Goal: Feedback & Contribution: Contribute content

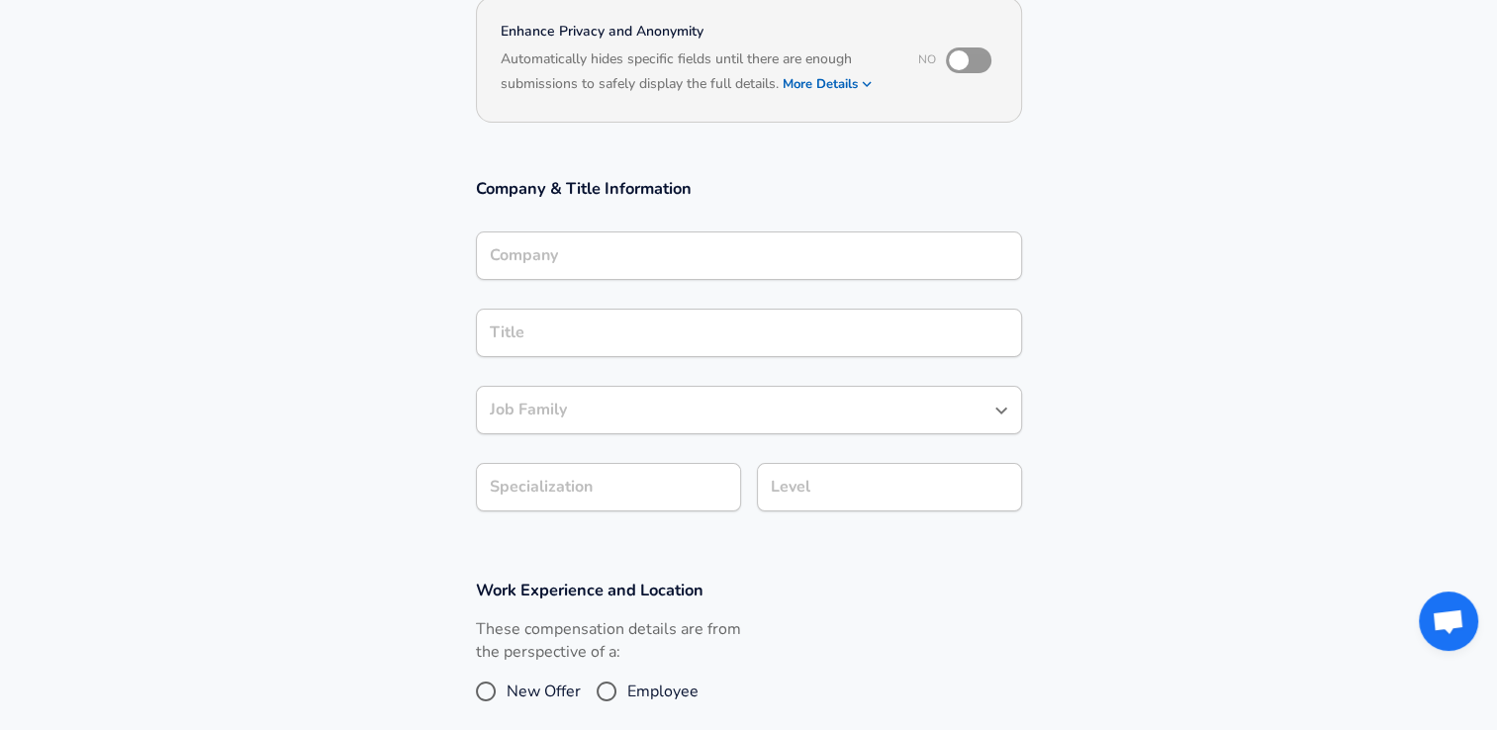
scroll to position [218, 0]
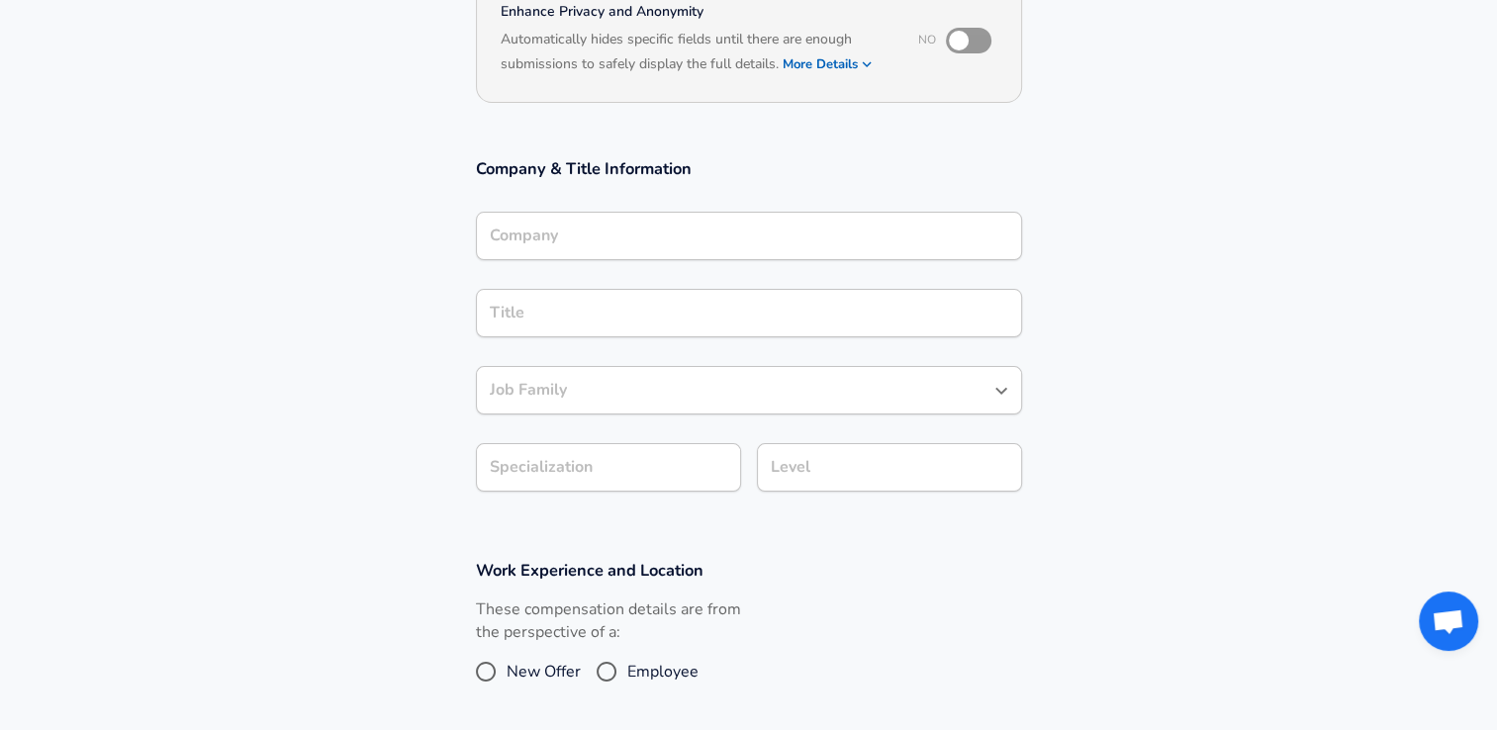
click at [606, 265] on div "Company Company" at bounding box center [749, 238] width 546 height 53
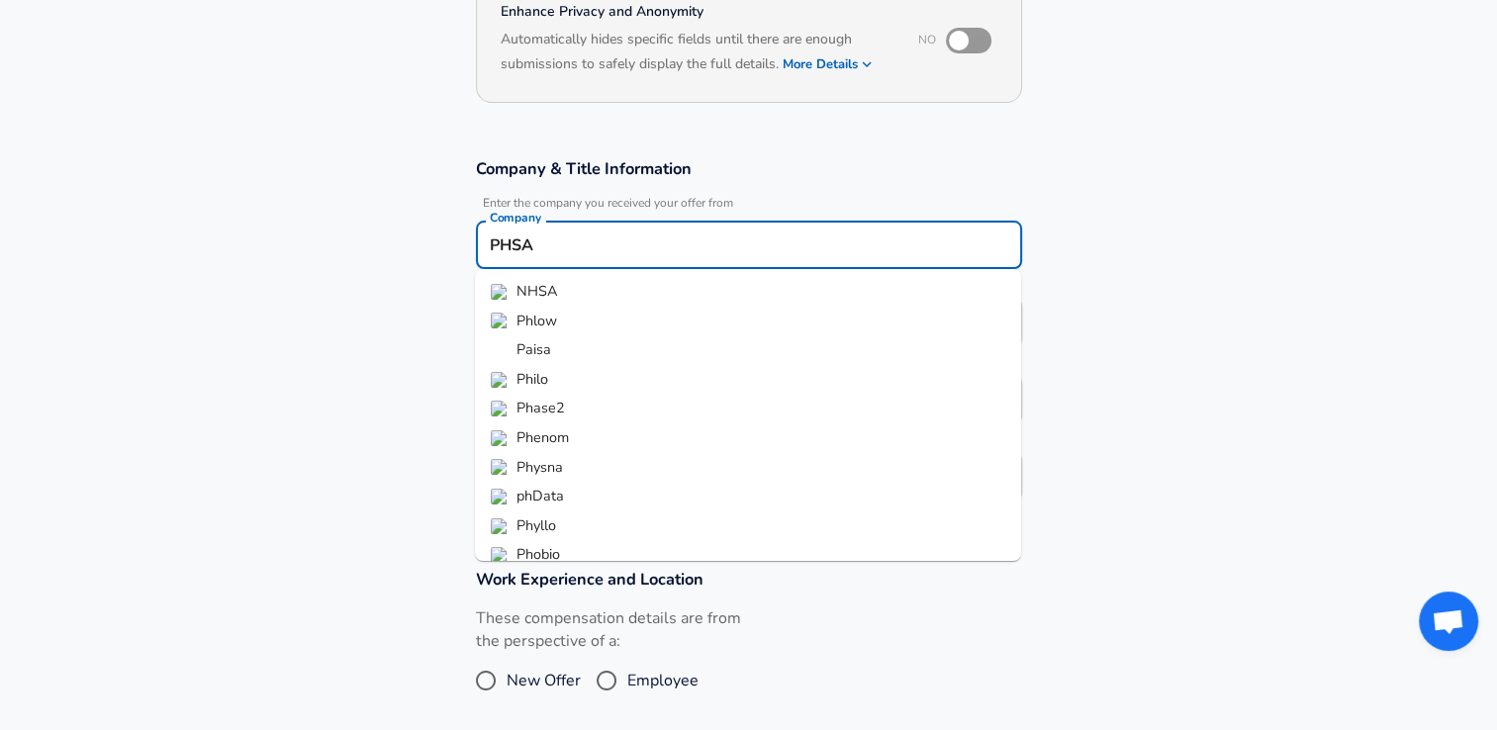
type input "PHSA"
click at [329, 365] on section "Company & Title Information Enter the company you received your offer from Comp…" at bounding box center [748, 340] width 1497 height 411
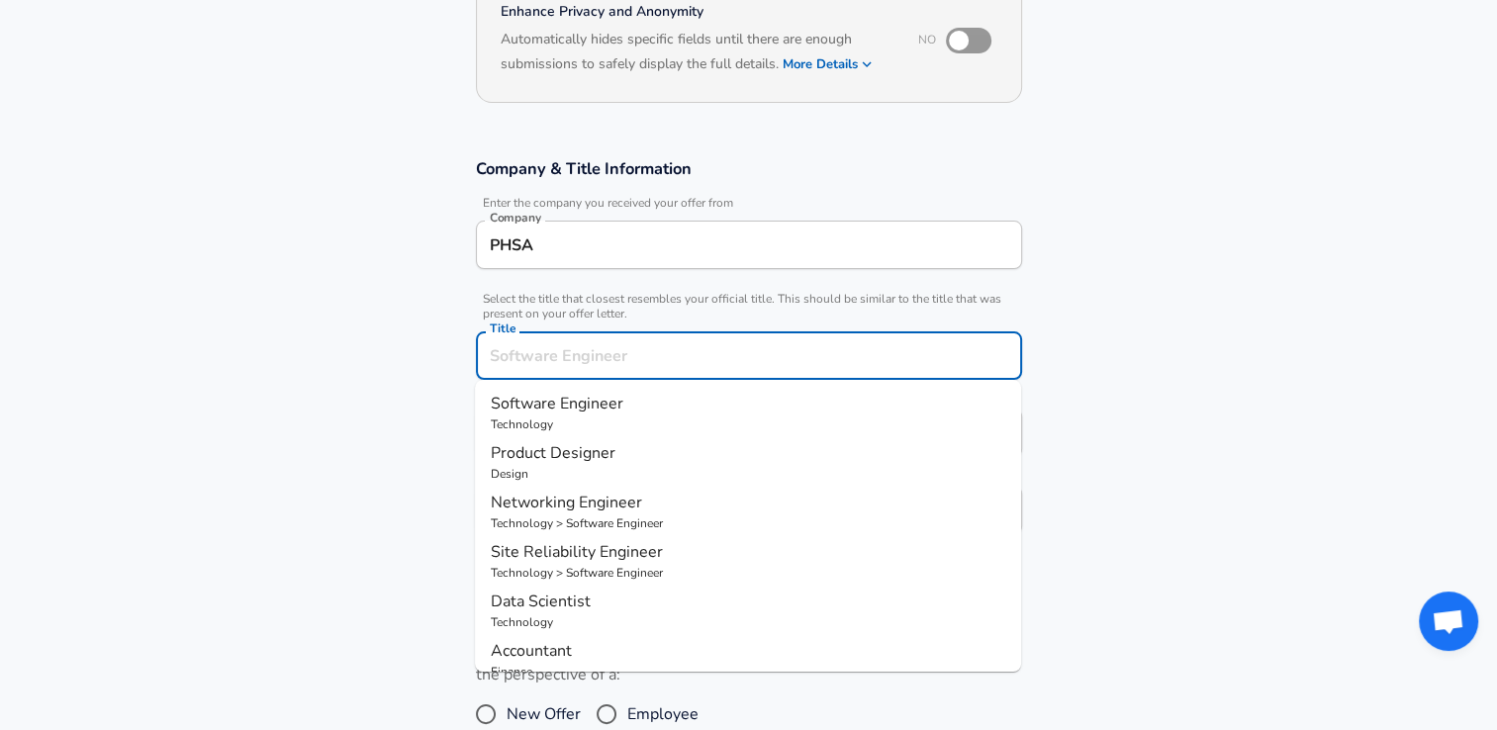
scroll to position [257, 0]
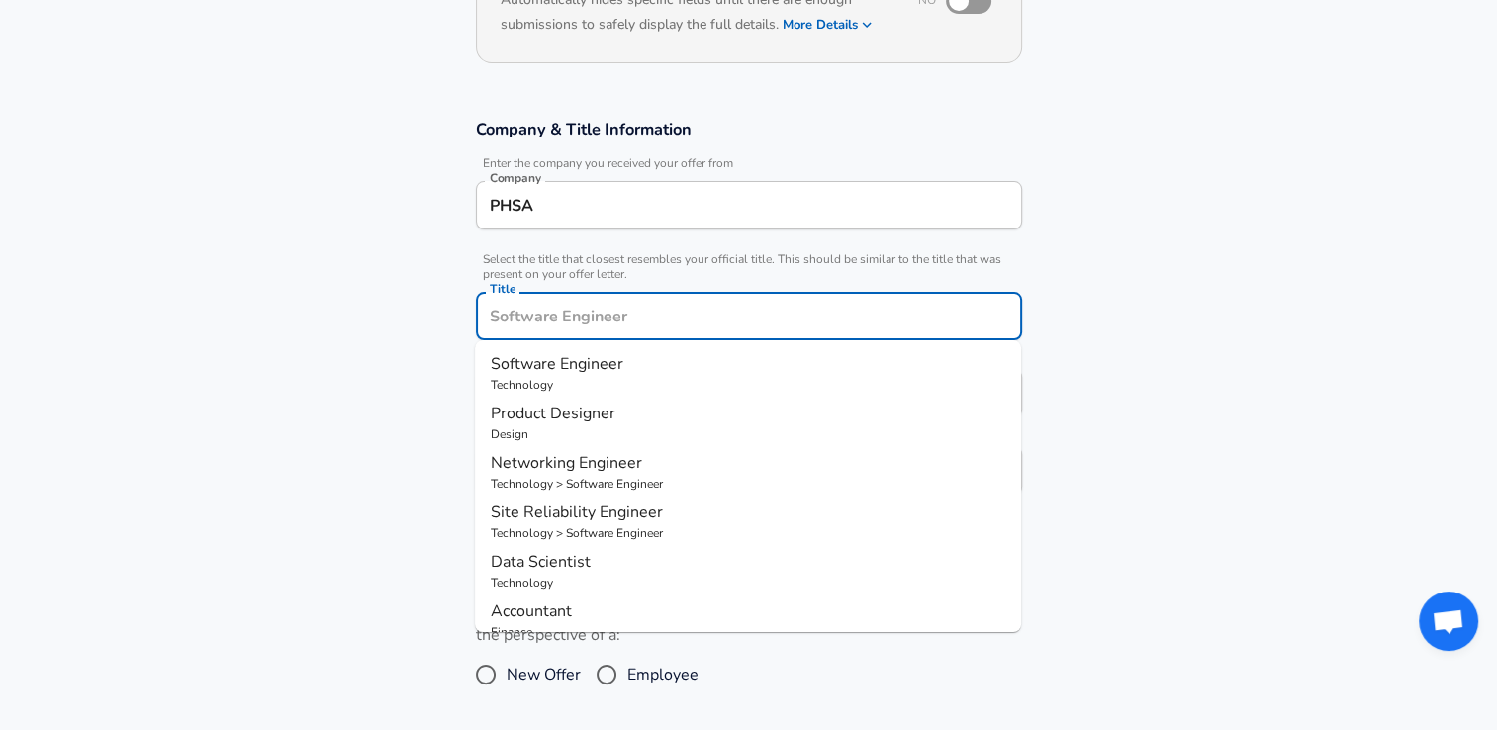
click at [518, 330] on input "Title" at bounding box center [749, 316] width 528 height 31
type input "Senior Data Engineer"
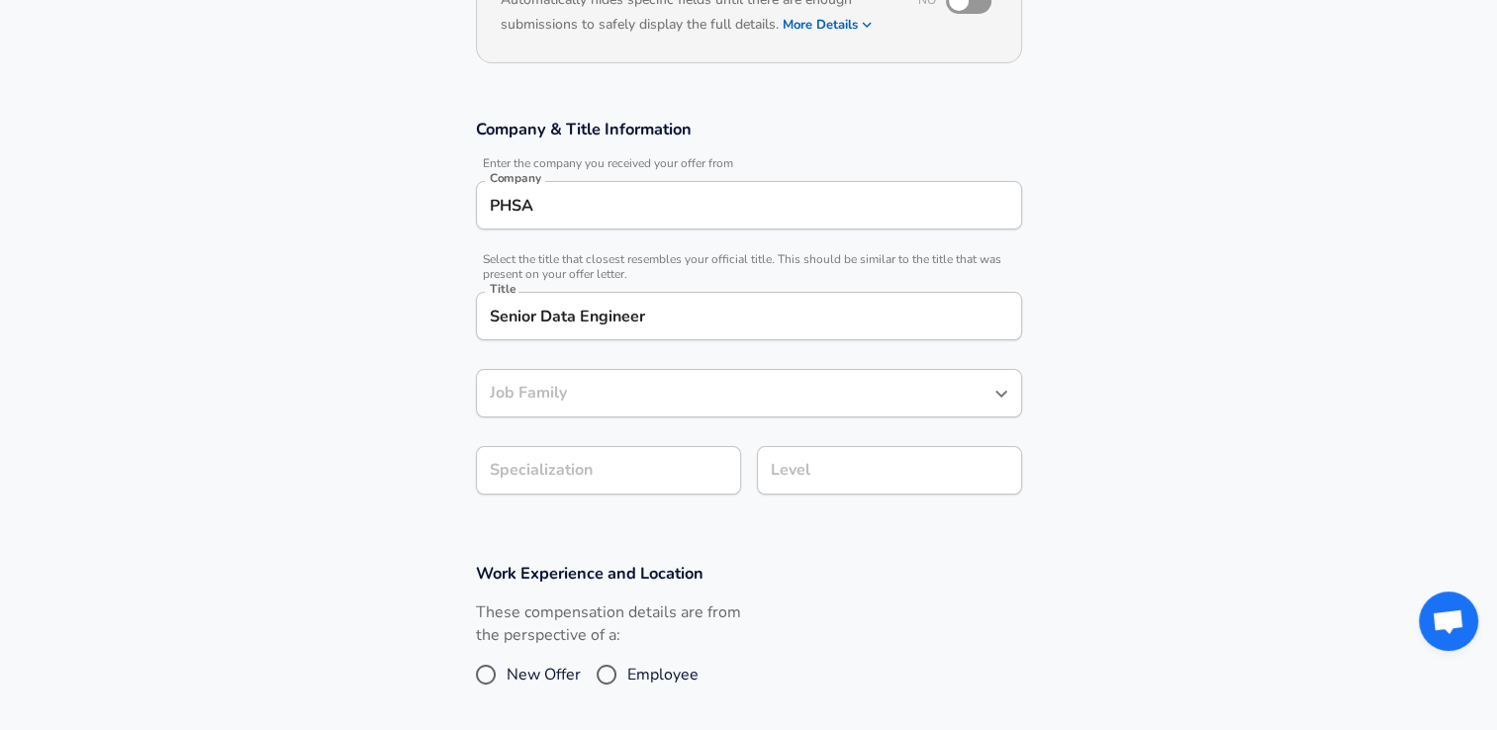
click at [399, 531] on section "Company & Title Information Enter the company you received your offer from Comp…" at bounding box center [748, 317] width 1497 height 444
click at [661, 410] on div "Job Family" at bounding box center [749, 393] width 546 height 48
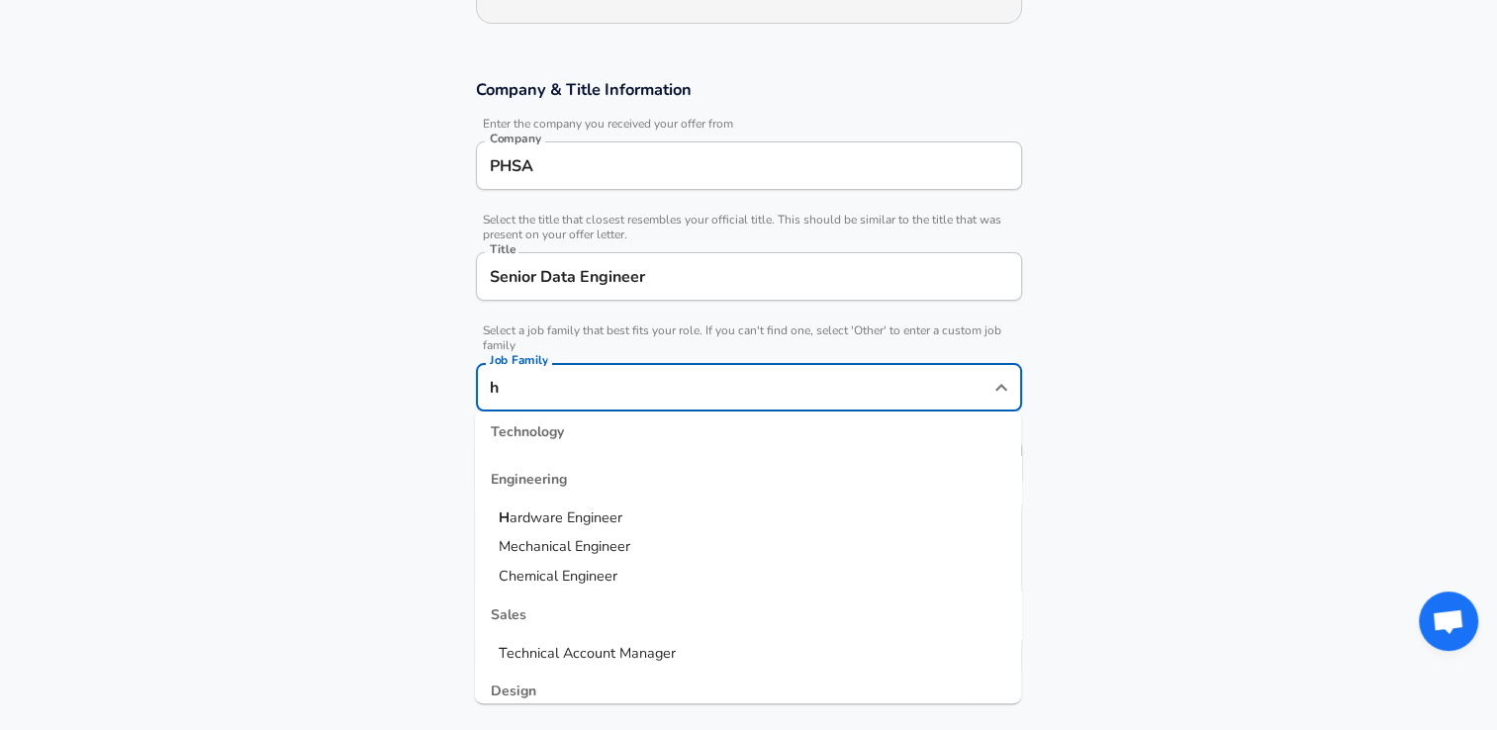
scroll to position [198, 0]
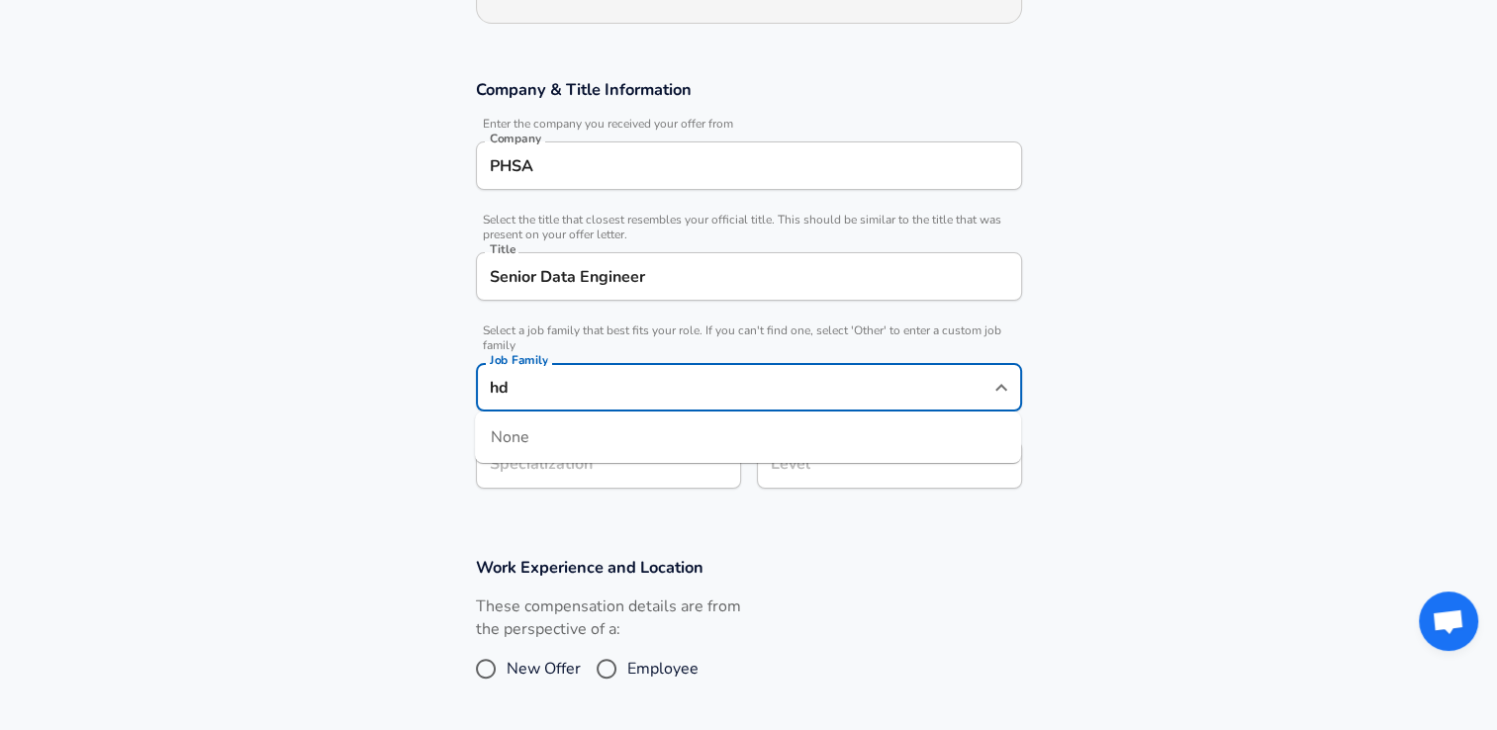
type input "h"
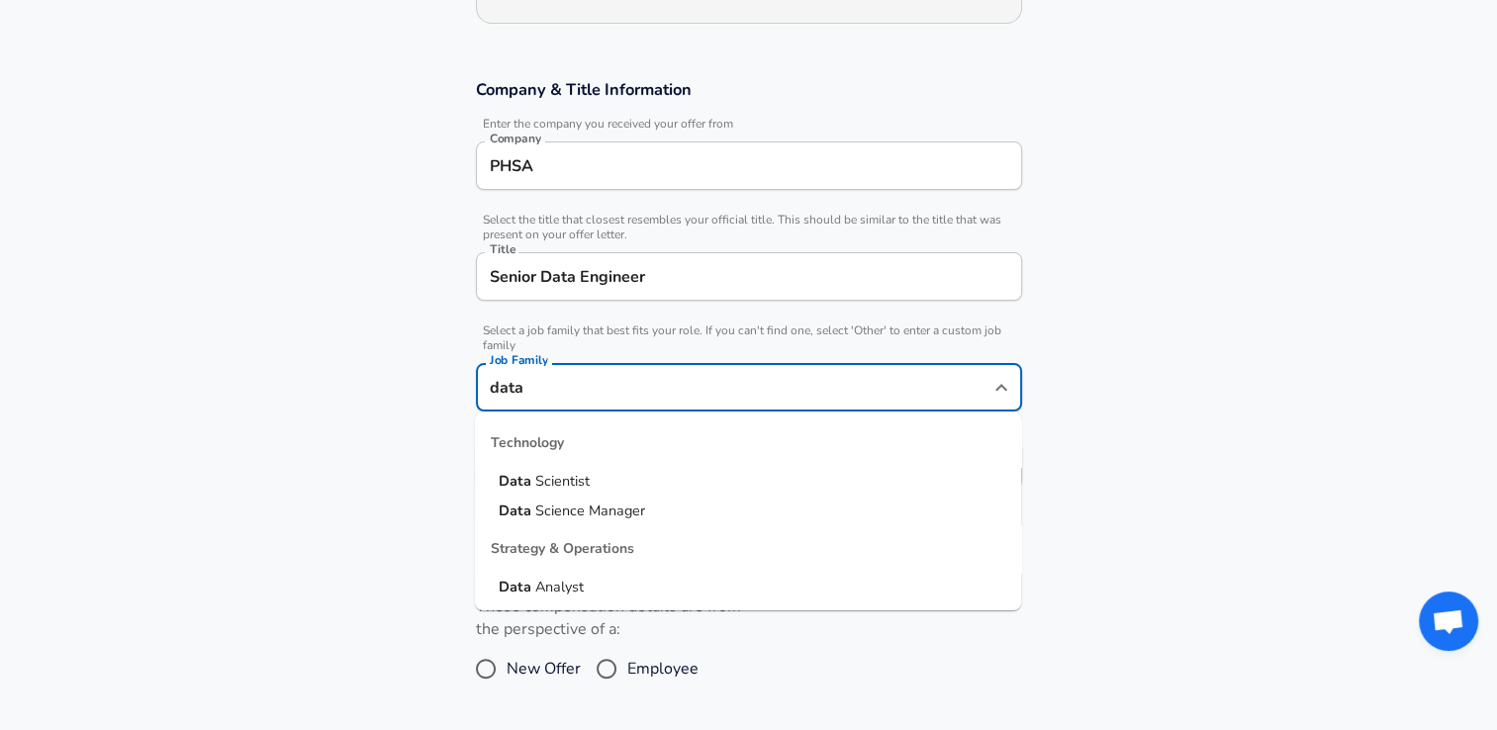
click at [540, 476] on span "Scientist" at bounding box center [562, 481] width 54 height 20
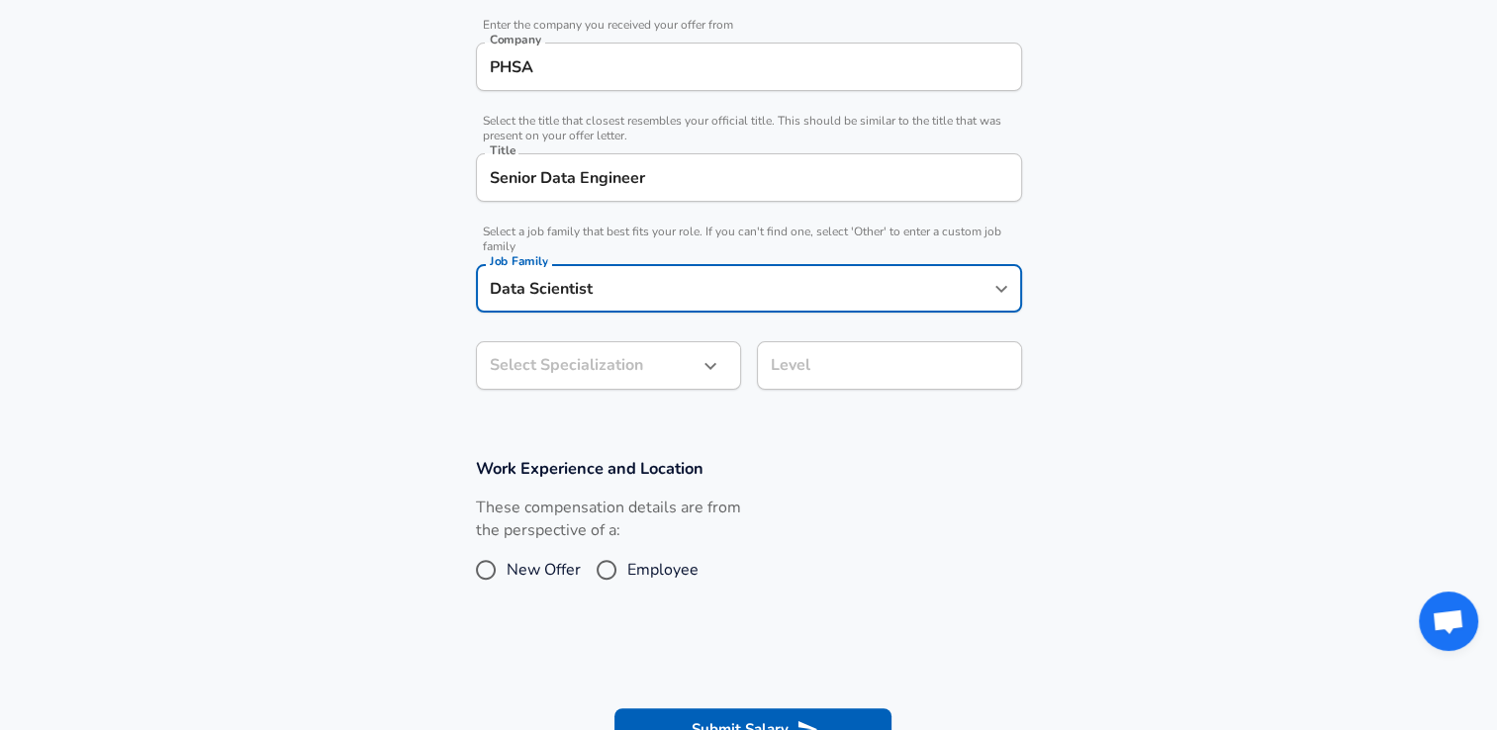
type input "Data Scientist"
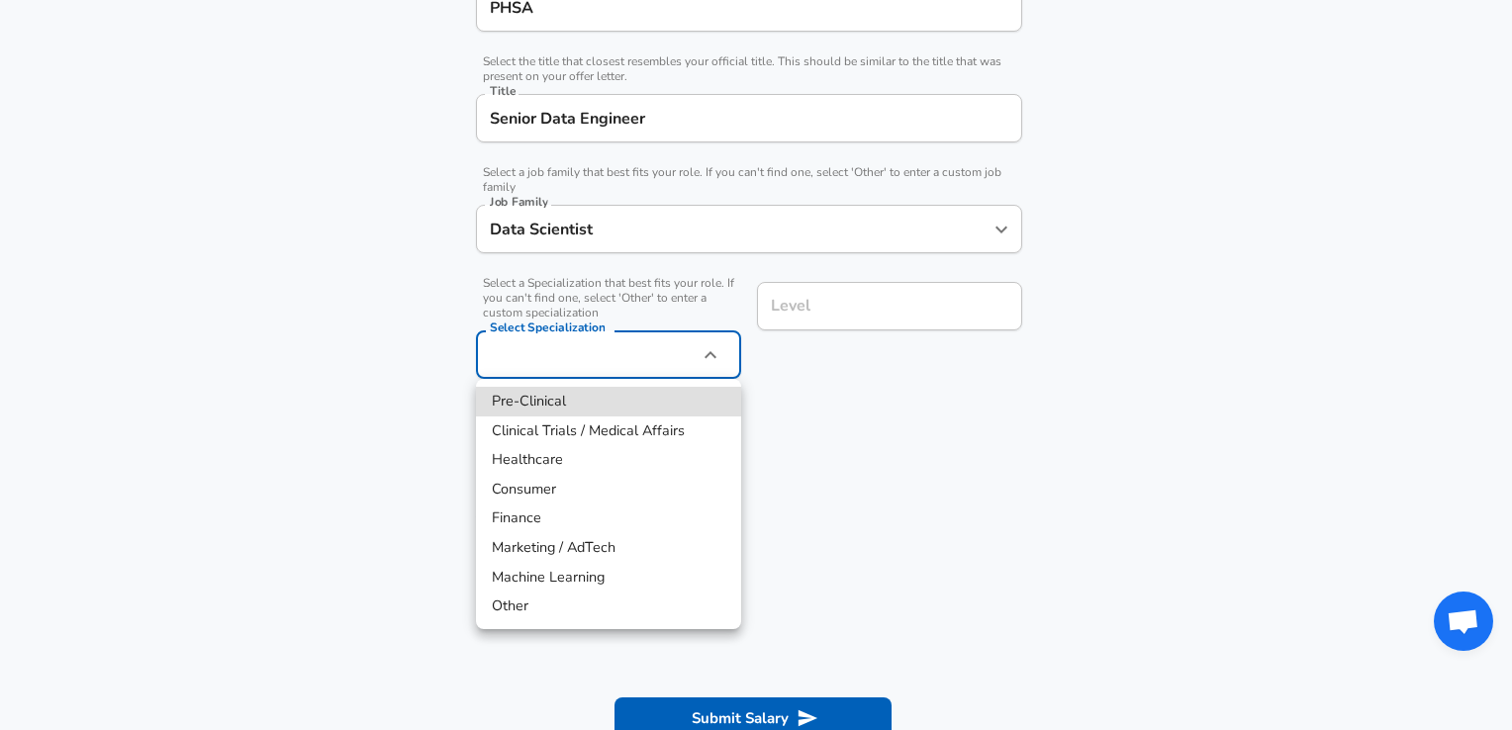
click at [550, 459] on li "Healthcare" at bounding box center [608, 460] width 265 height 30
type input "Healthcare"
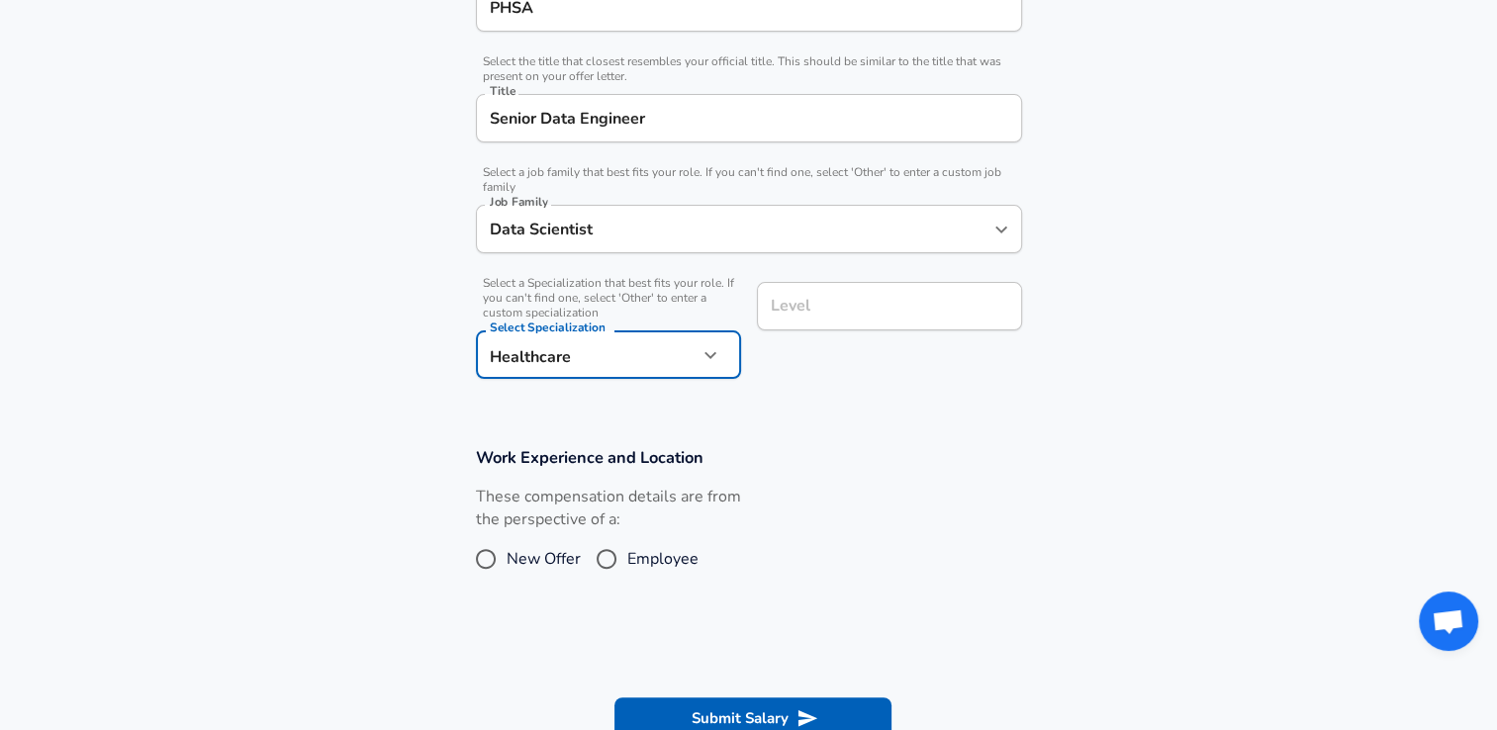
click at [828, 326] on div "Level" at bounding box center [889, 306] width 265 height 48
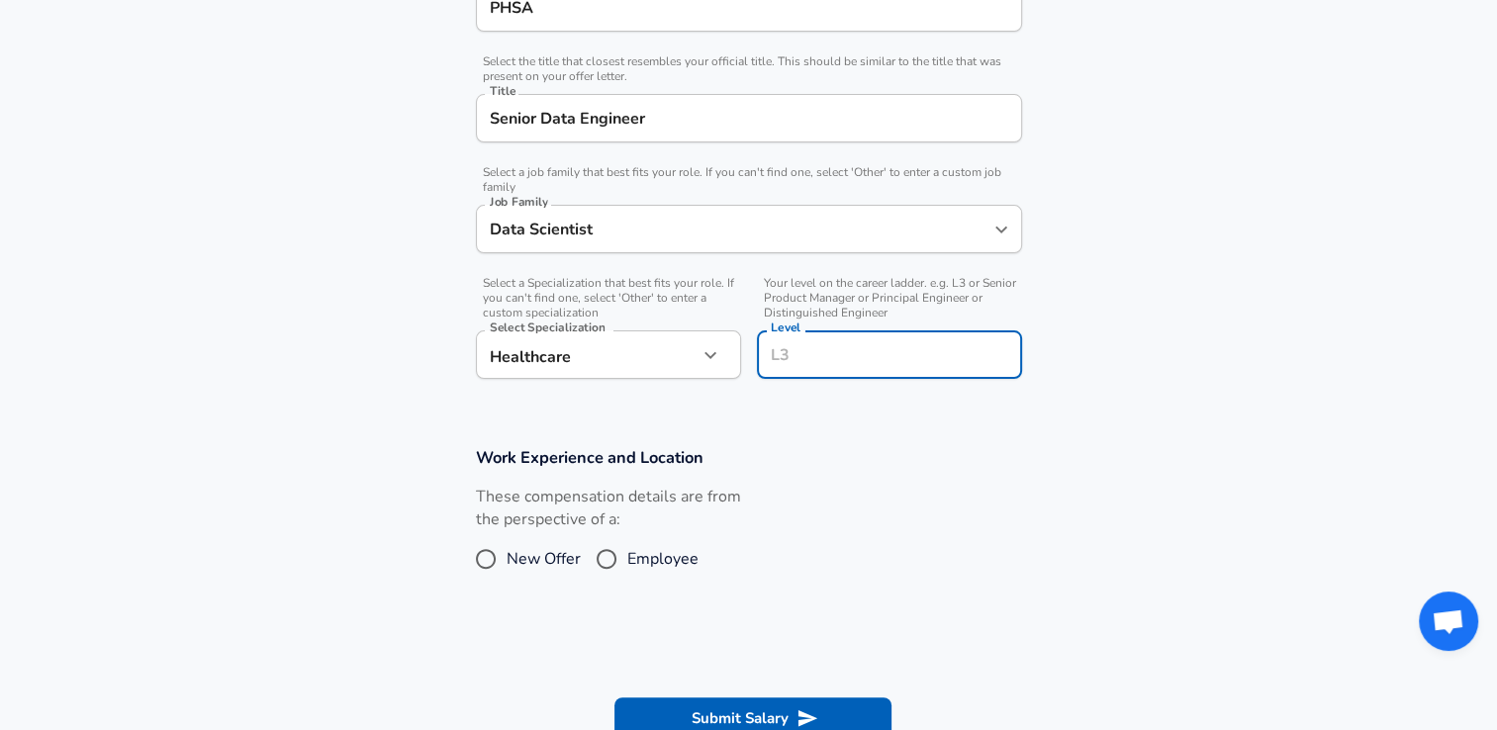
scroll to position [495, 0]
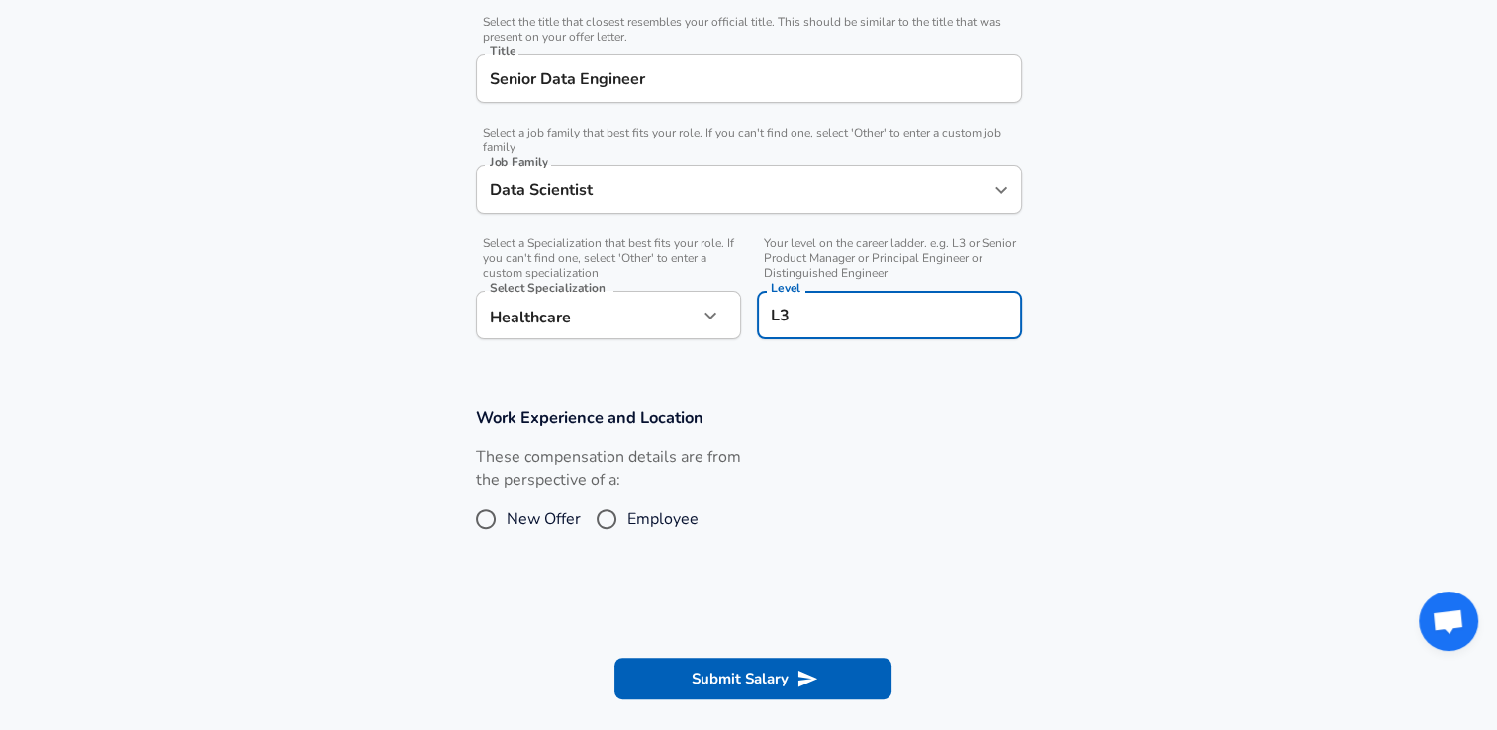
type input "L3"
click at [633, 520] on span "Employee" at bounding box center [662, 519] width 71 height 24
click at [627, 520] on input "Employee" at bounding box center [607, 520] width 42 height 32
radio input "true"
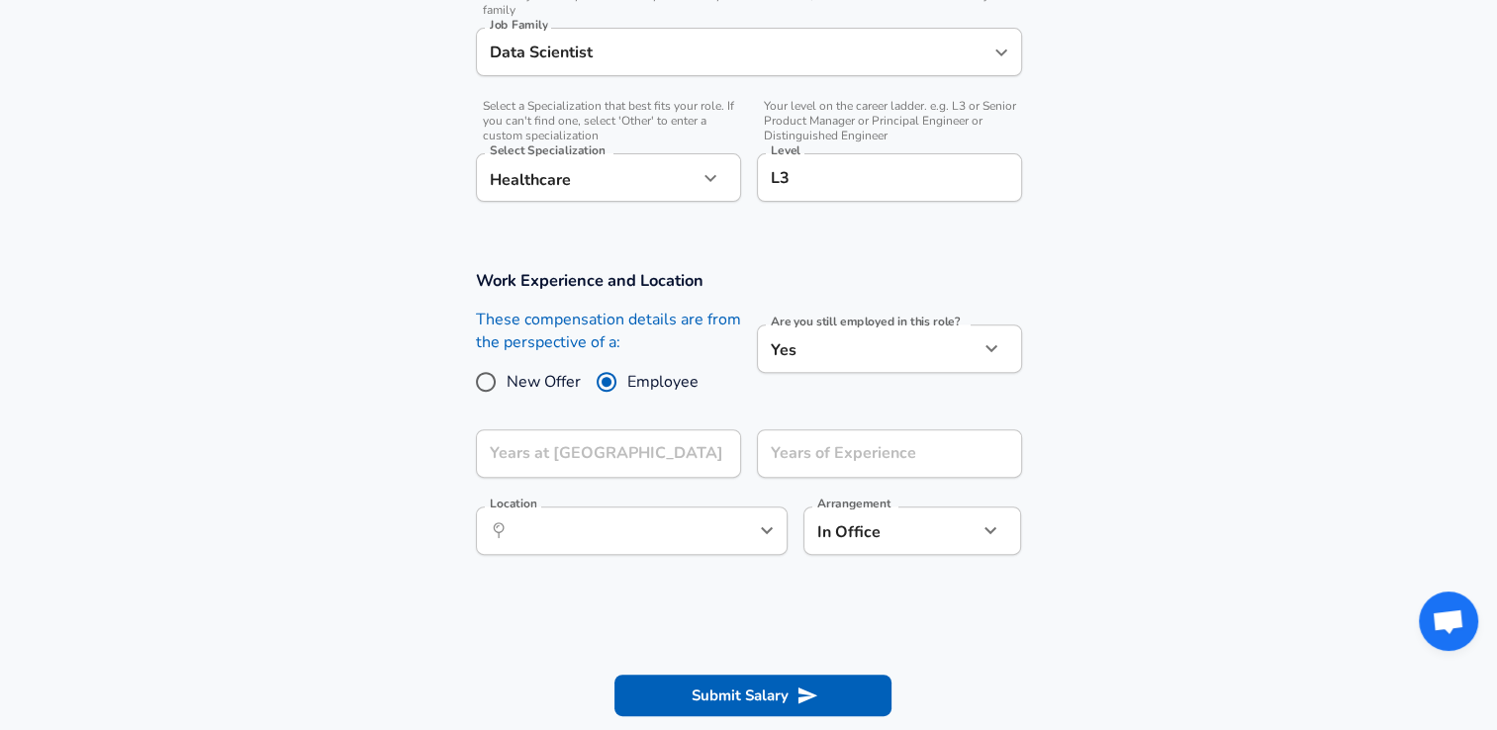
scroll to position [692, 0]
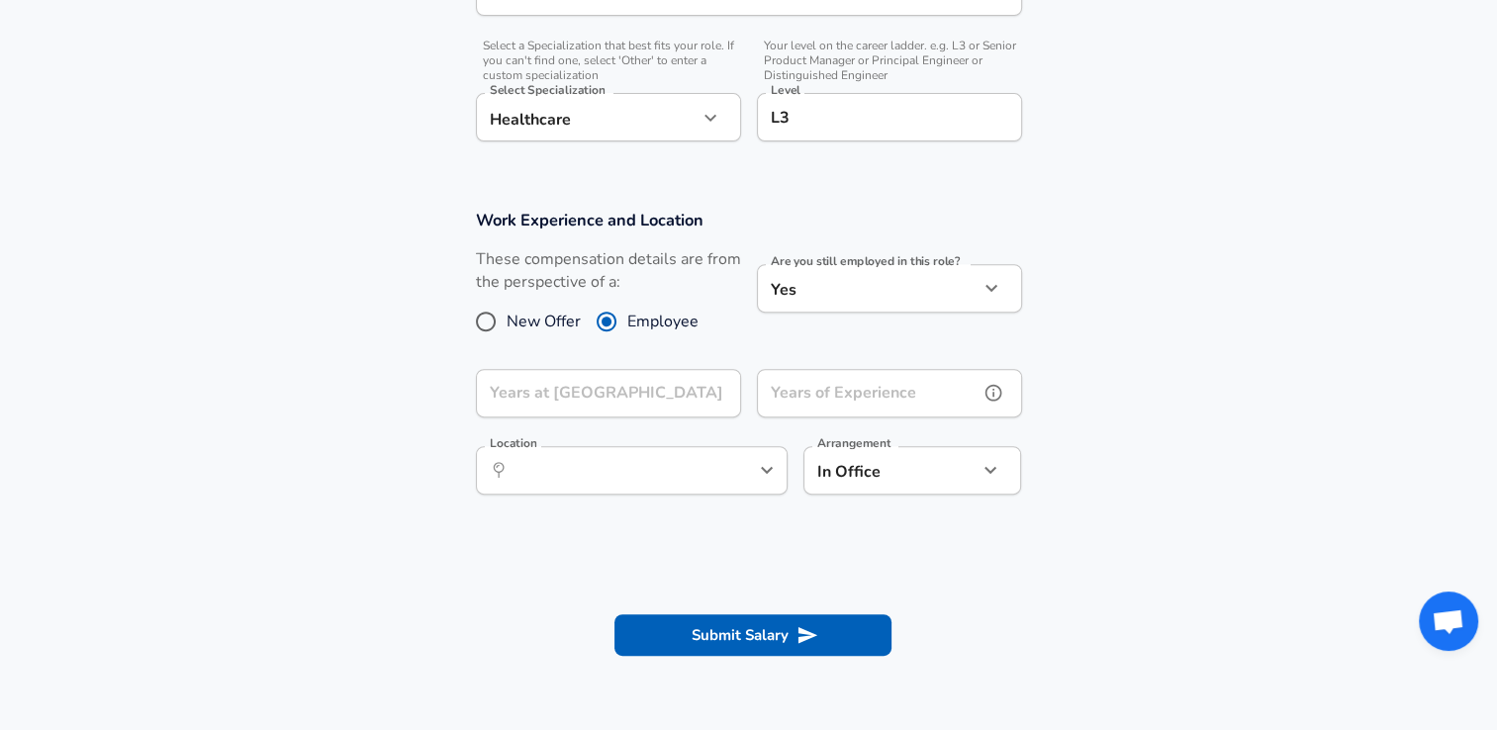
click at [847, 406] on input "Years of Experience" at bounding box center [868, 393] width 222 height 48
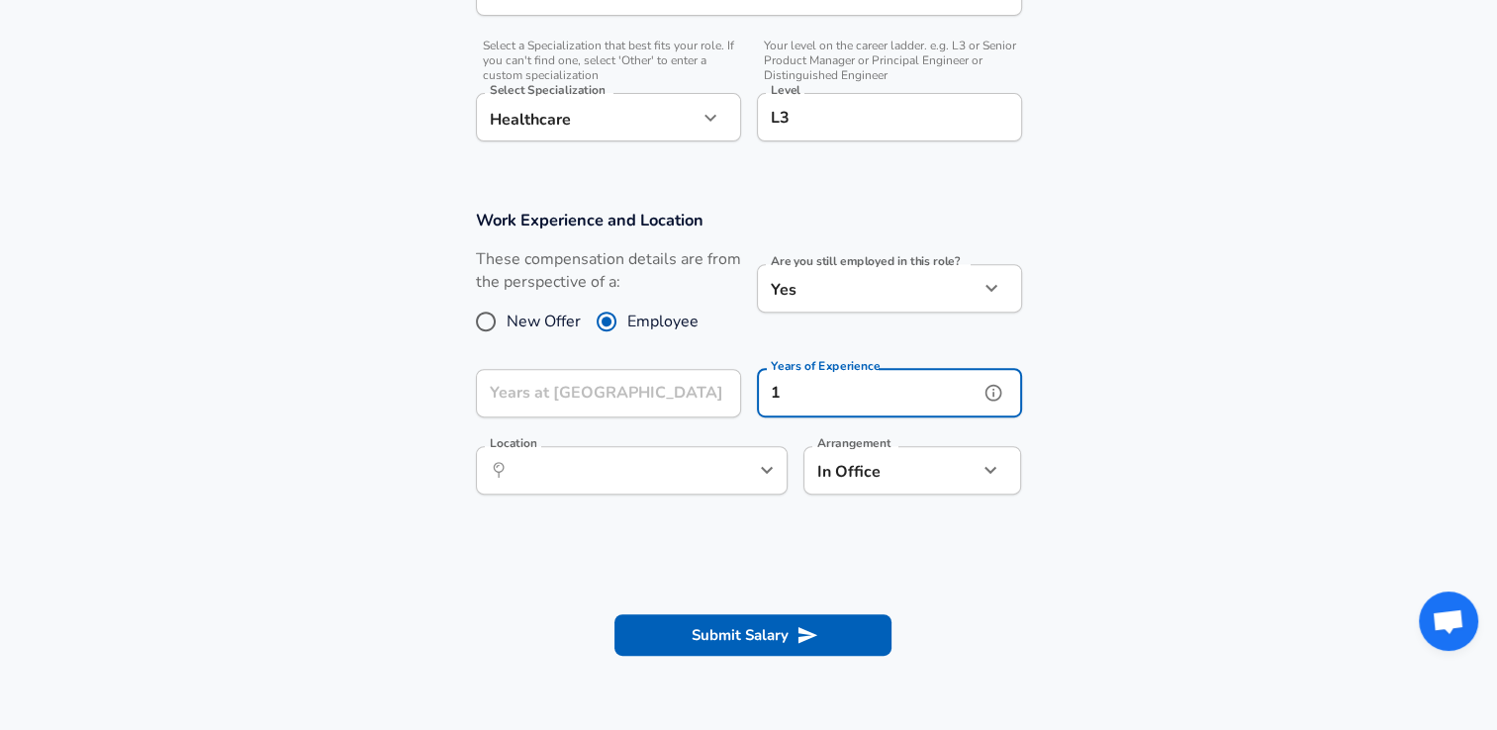
type input "1"
click at [647, 478] on input "Location" at bounding box center [609, 470] width 203 height 31
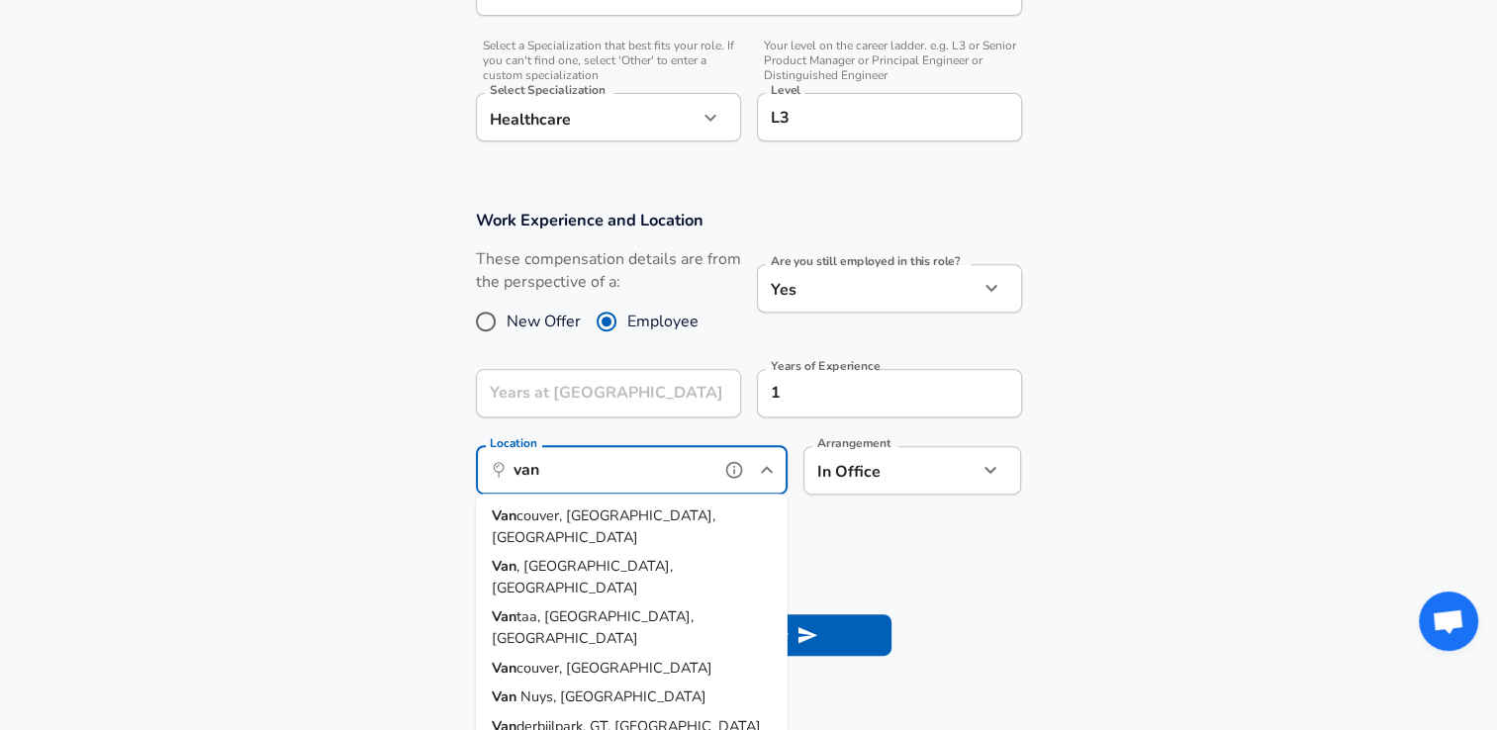
click at [625, 508] on span "couver, [GEOGRAPHIC_DATA], [GEOGRAPHIC_DATA]" at bounding box center [604, 527] width 224 height 42
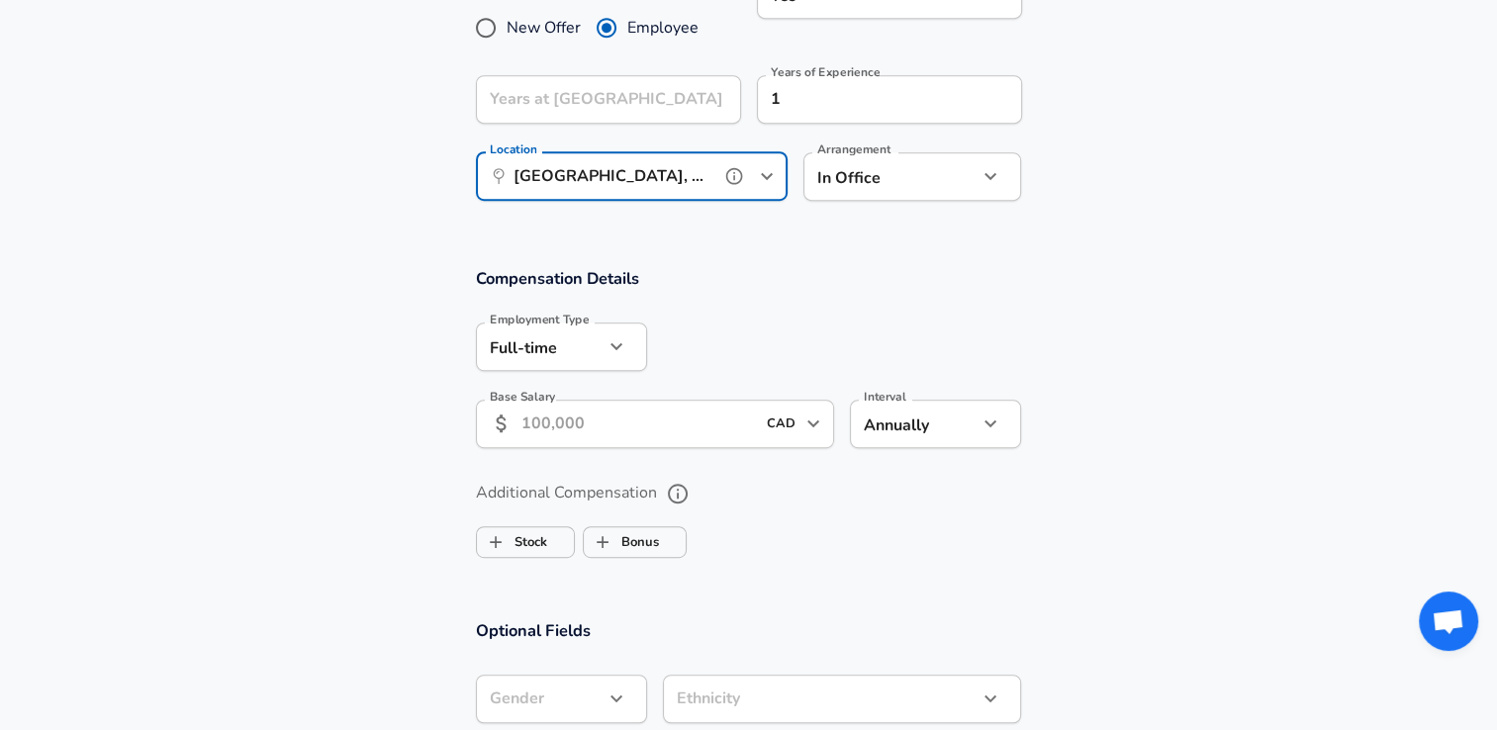
scroll to position [989, 0]
type input "[GEOGRAPHIC_DATA], [GEOGRAPHIC_DATA], [GEOGRAPHIC_DATA]"
click at [968, 168] on icon "help" at bounding box center [963, 173] width 17 height 17
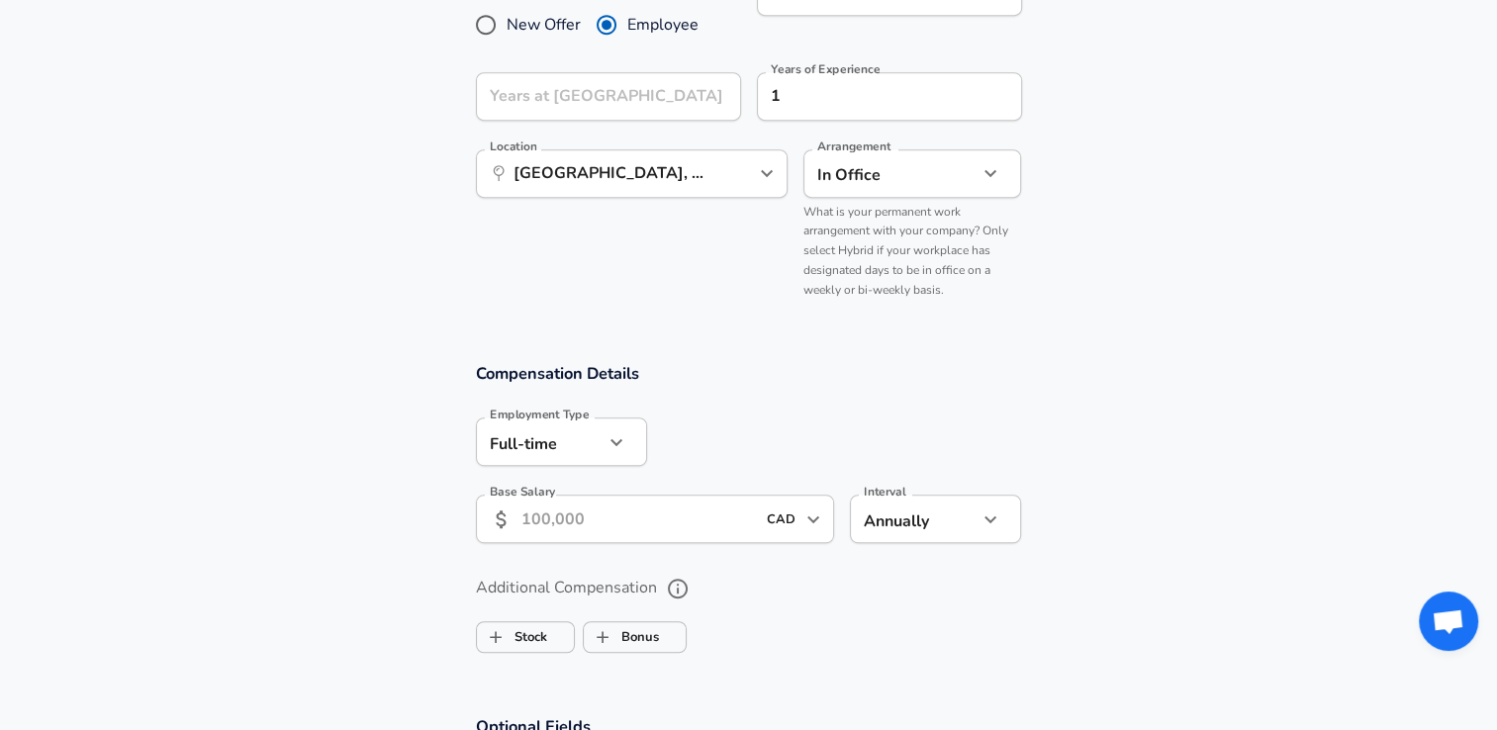
click at [997, 192] on div "In Office office Arrangement" at bounding box center [912, 173] width 219 height 48
click at [993, 172] on icon "button" at bounding box center [990, 173] width 12 height 7
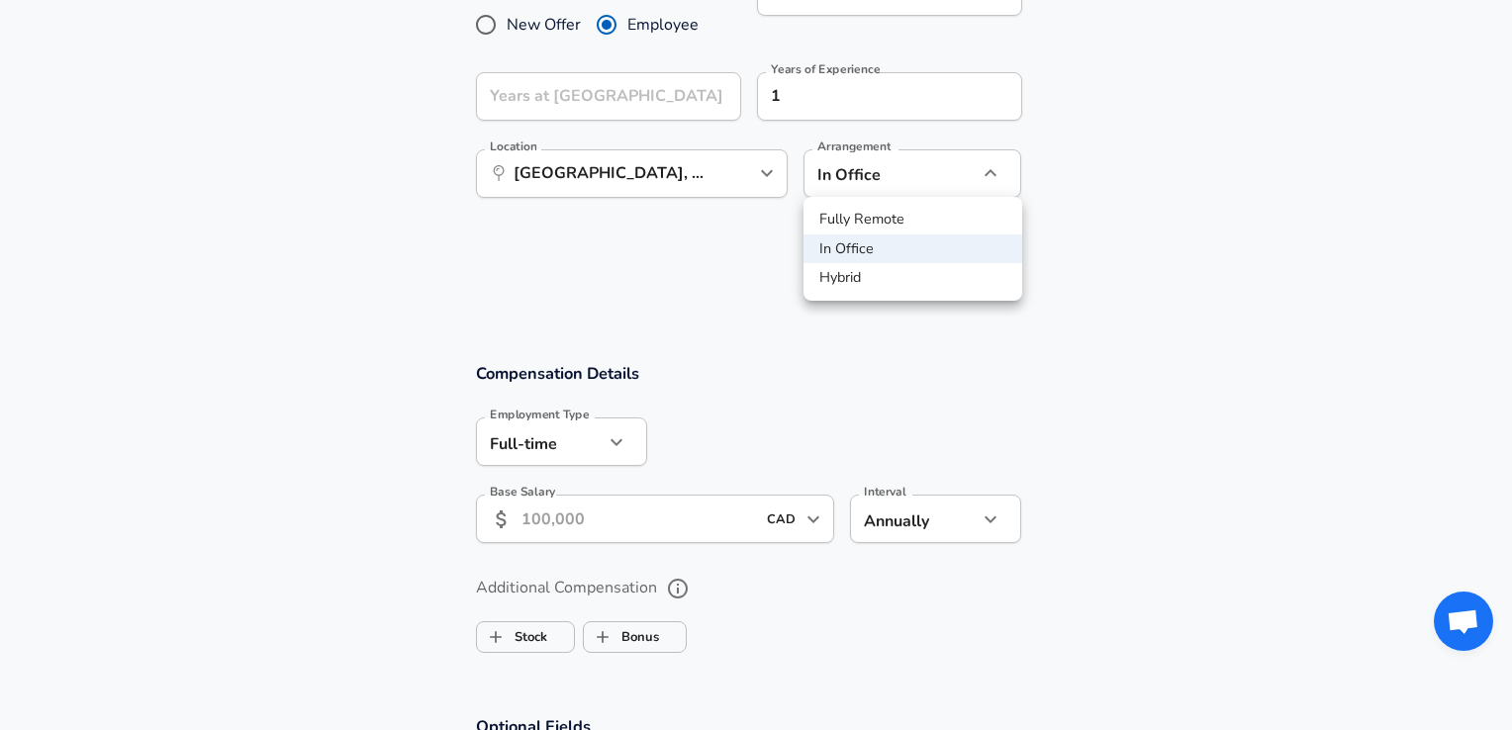
click at [863, 285] on li "Hybrid" at bounding box center [912, 278] width 219 height 30
type input "hybrid"
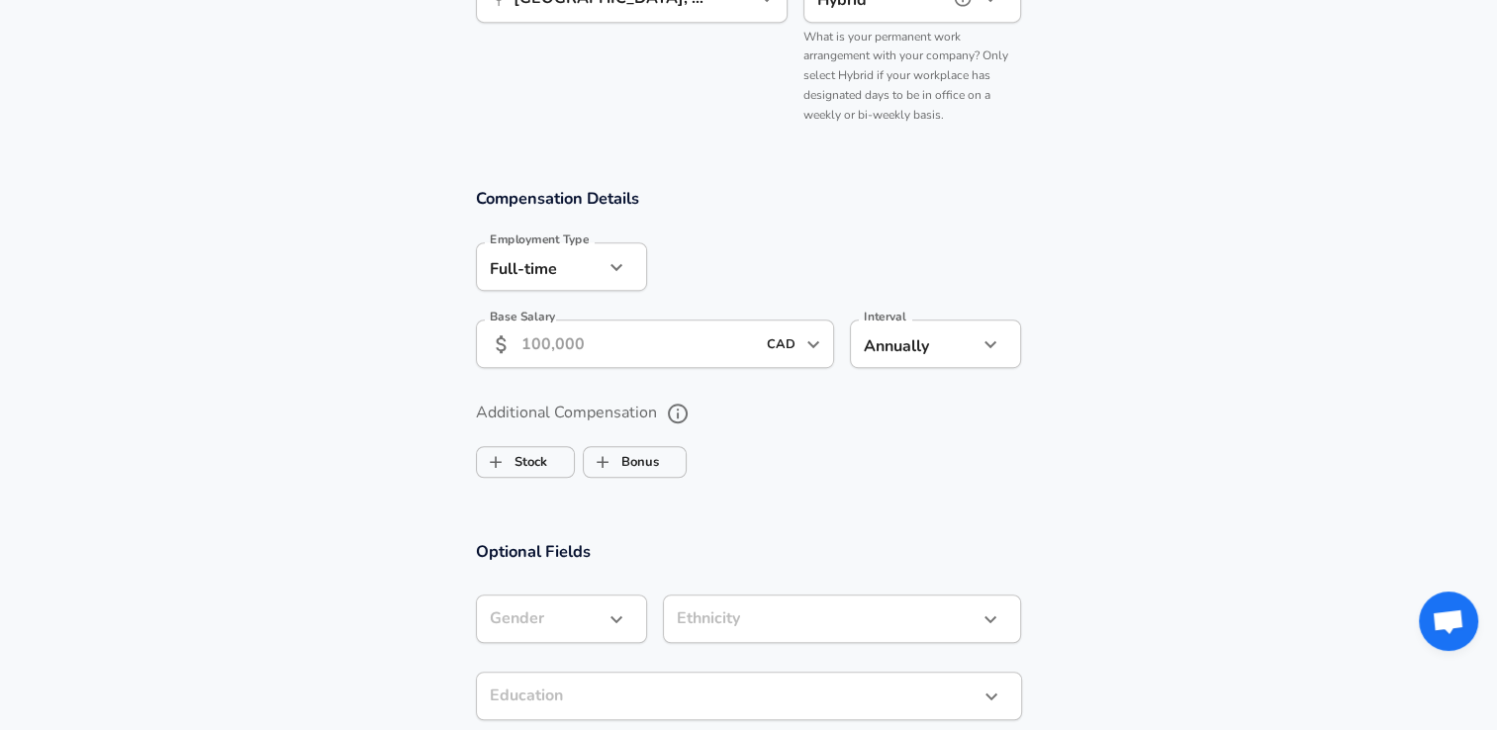
scroll to position [1286, 0]
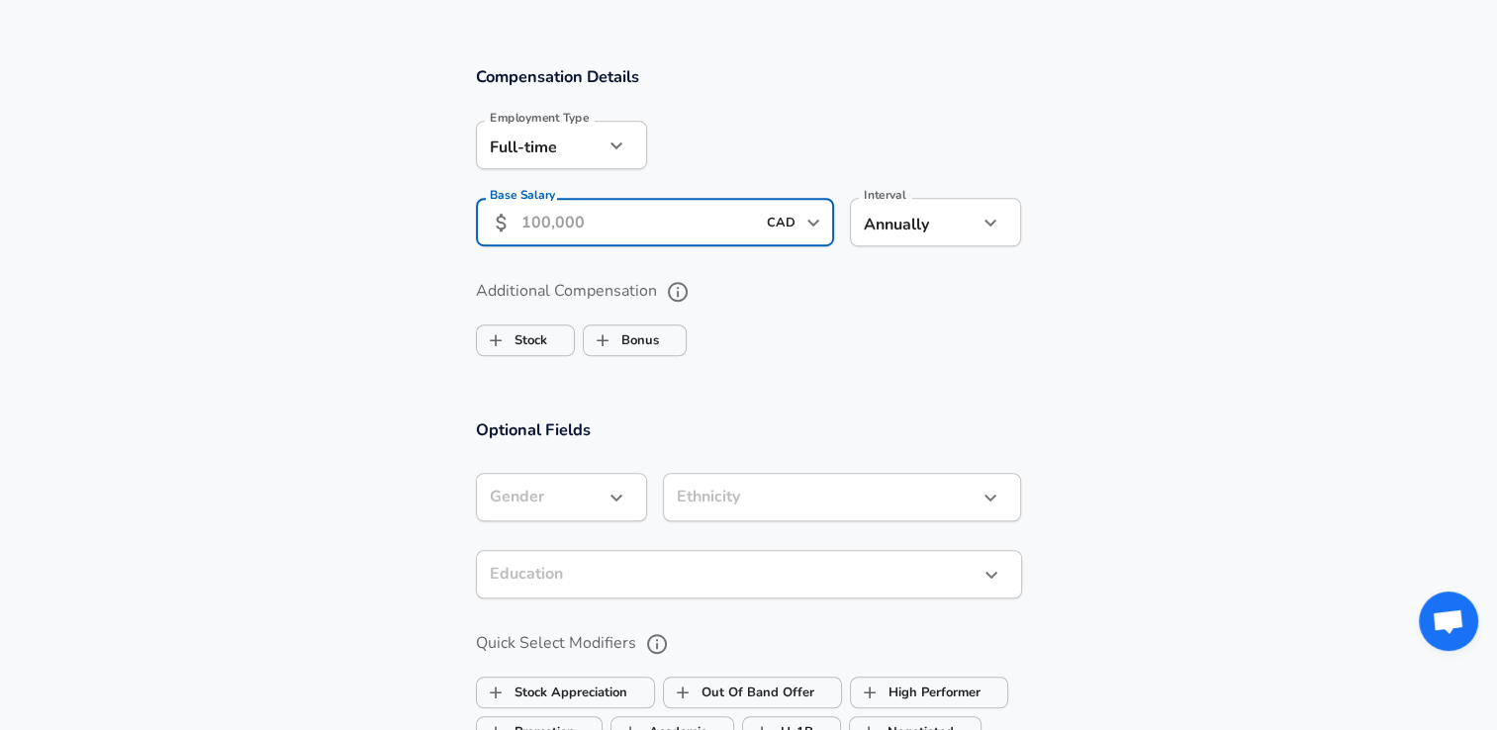
click at [642, 240] on input "Base Salary" at bounding box center [638, 222] width 234 height 48
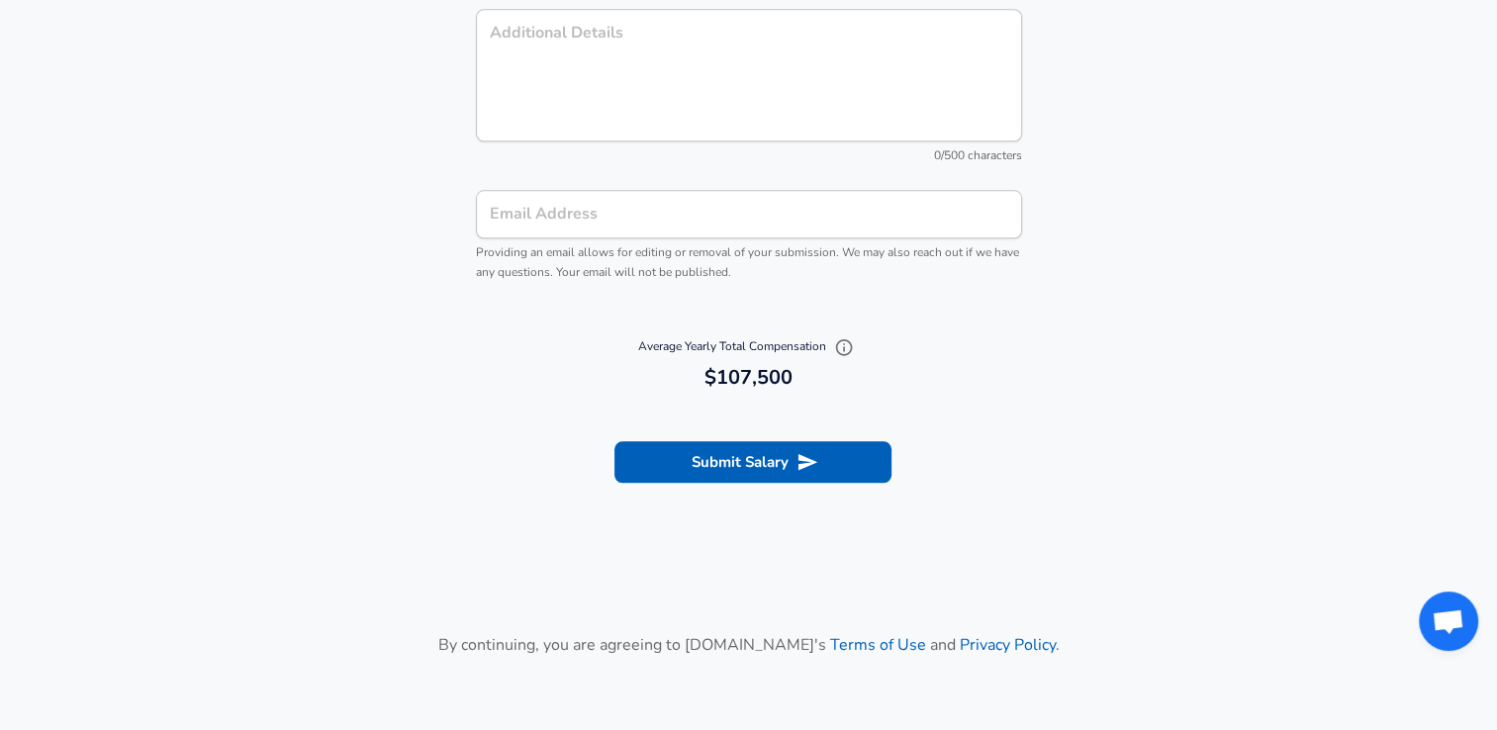
scroll to position [2176, 0]
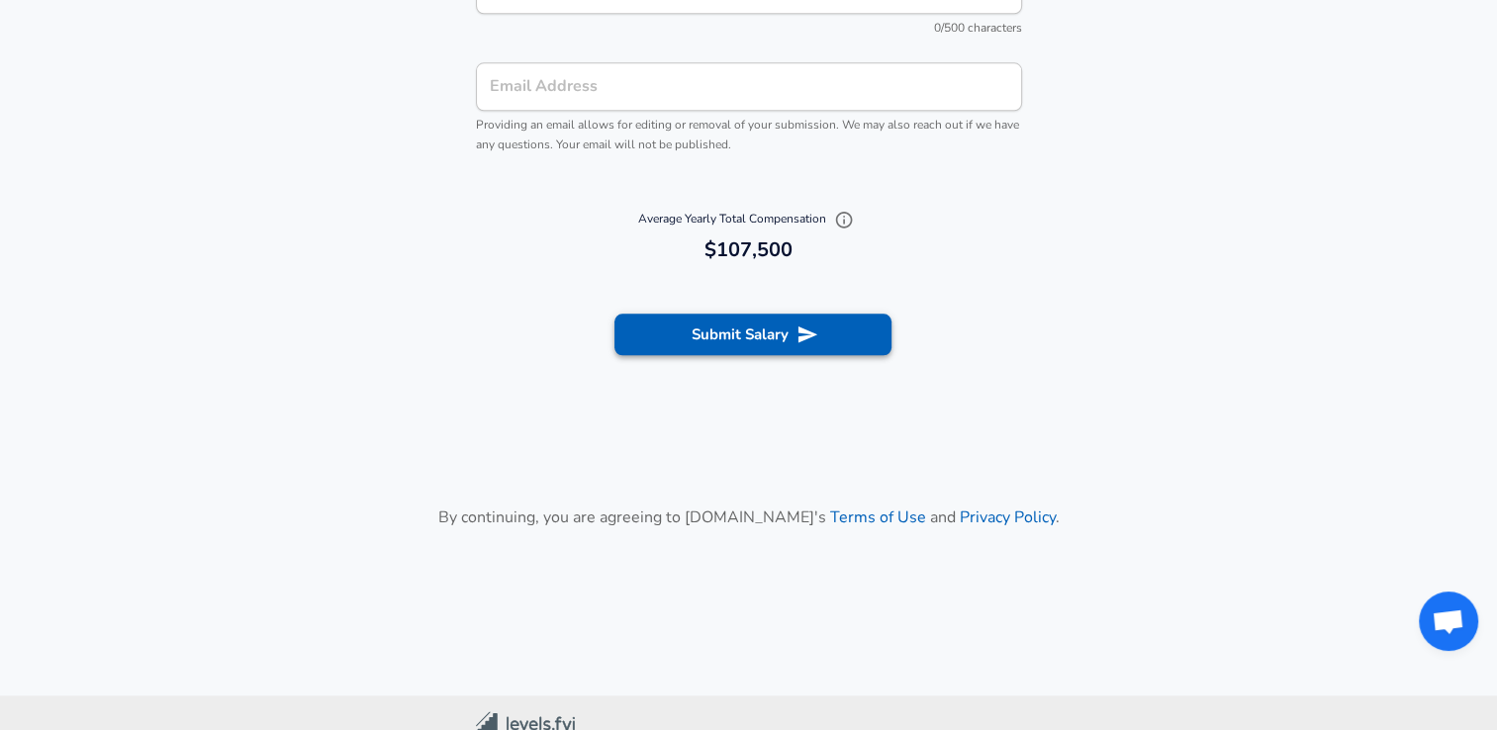
type input "107,500"
click at [795, 345] on button "Submit Salary" at bounding box center [752, 335] width 277 height 42
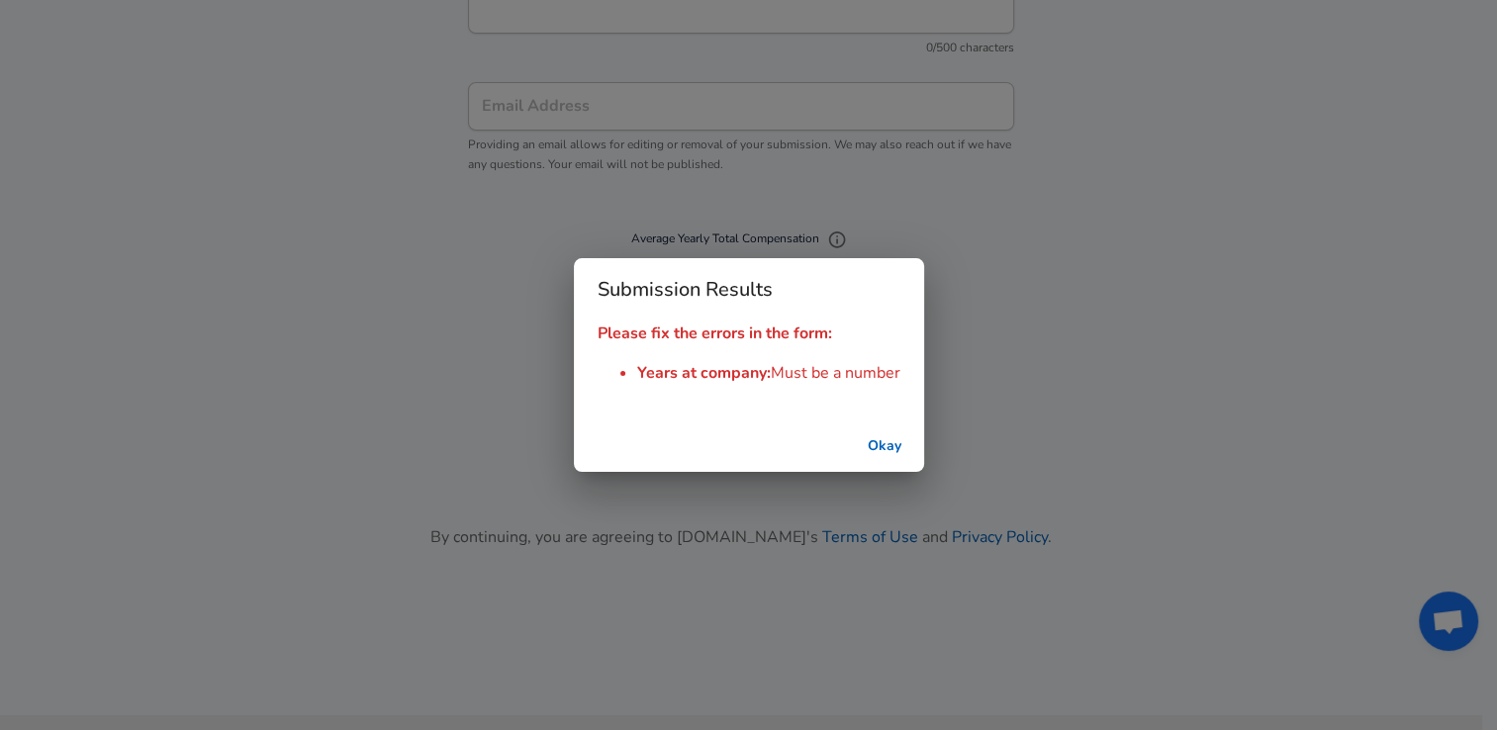
scroll to position [2196, 0]
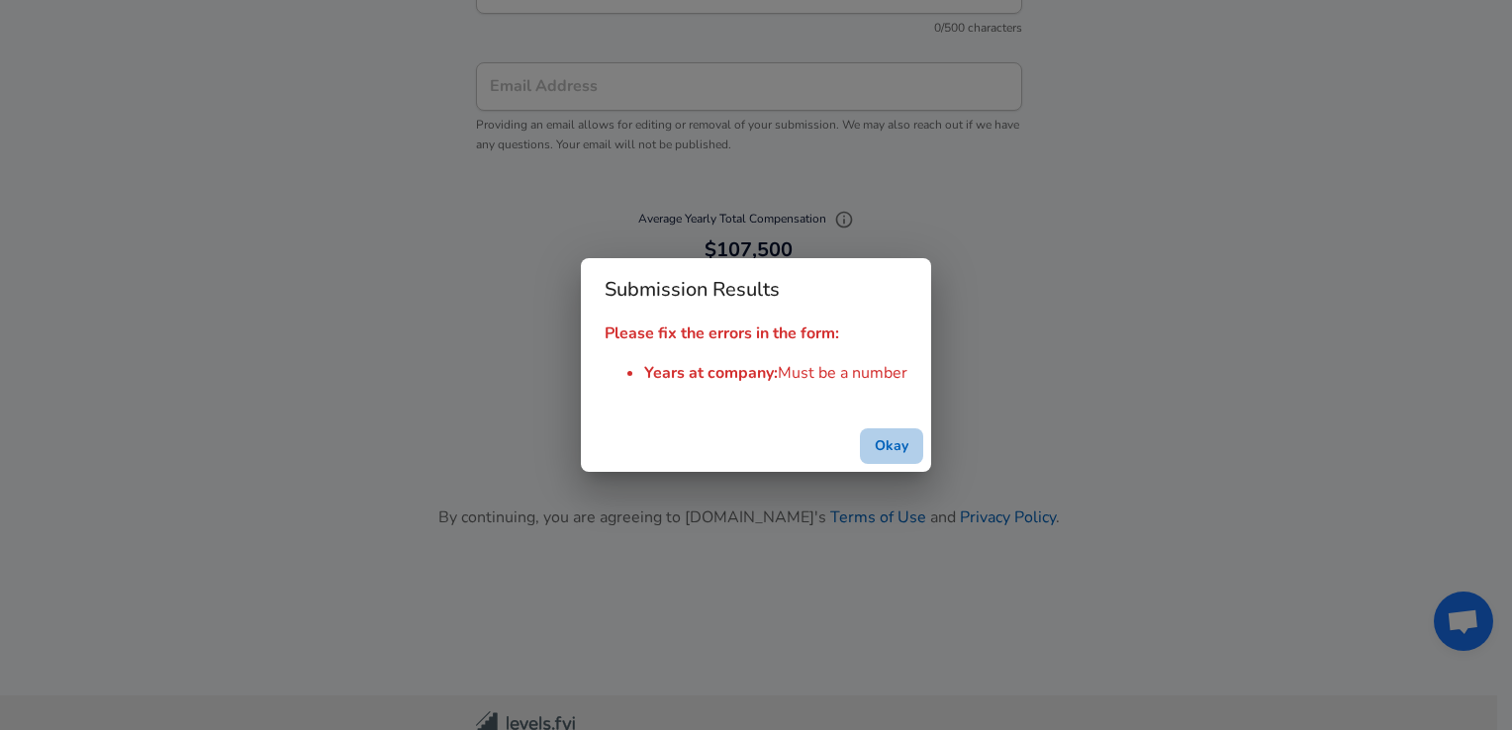
click at [902, 450] on button "Okay" at bounding box center [891, 446] width 63 height 37
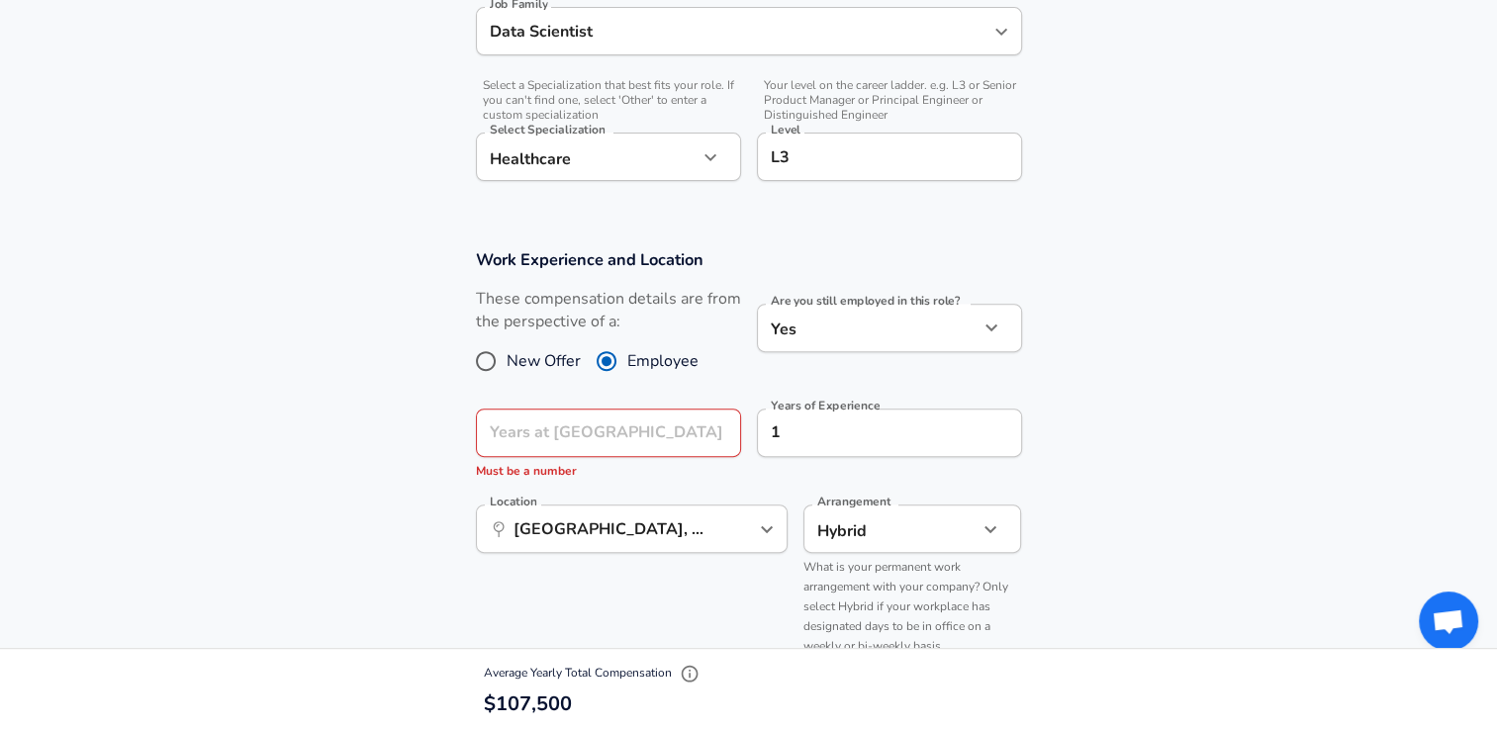
scroll to position [613, 0]
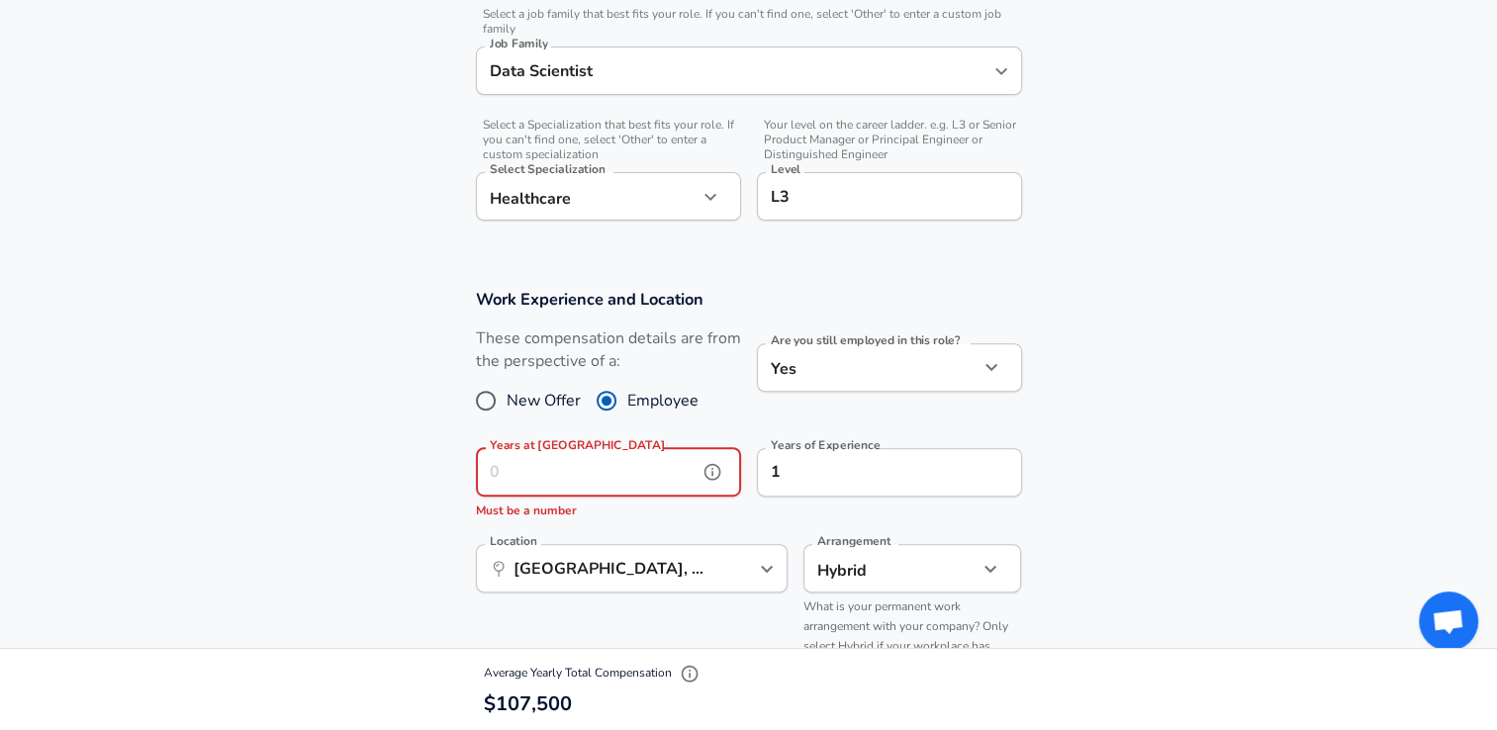
click at [641, 481] on input "Years at [GEOGRAPHIC_DATA]" at bounding box center [587, 472] width 222 height 48
type input "1"
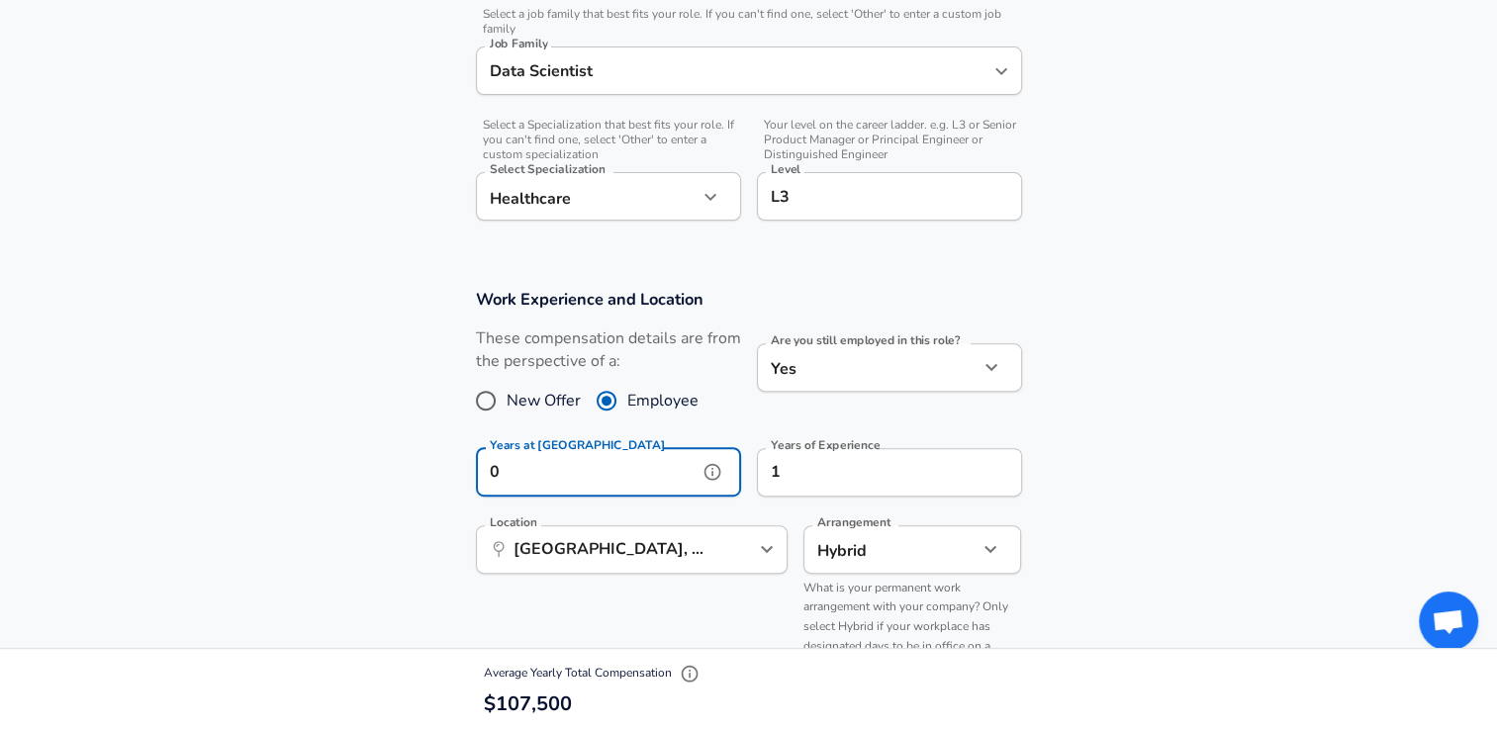
type input "0"
click at [882, 469] on input "1" at bounding box center [868, 472] width 222 height 48
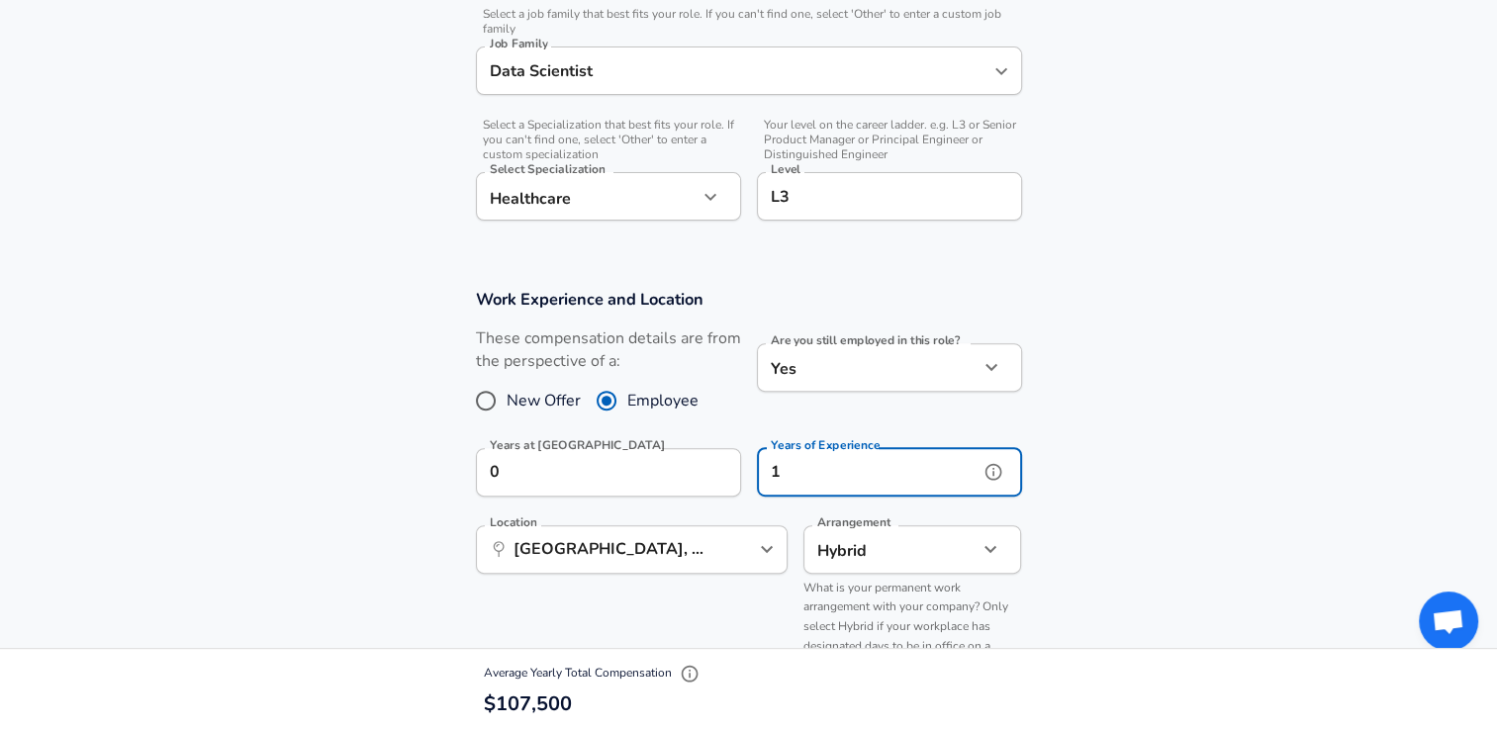
click at [878, 469] on input "1" at bounding box center [868, 472] width 222 height 48
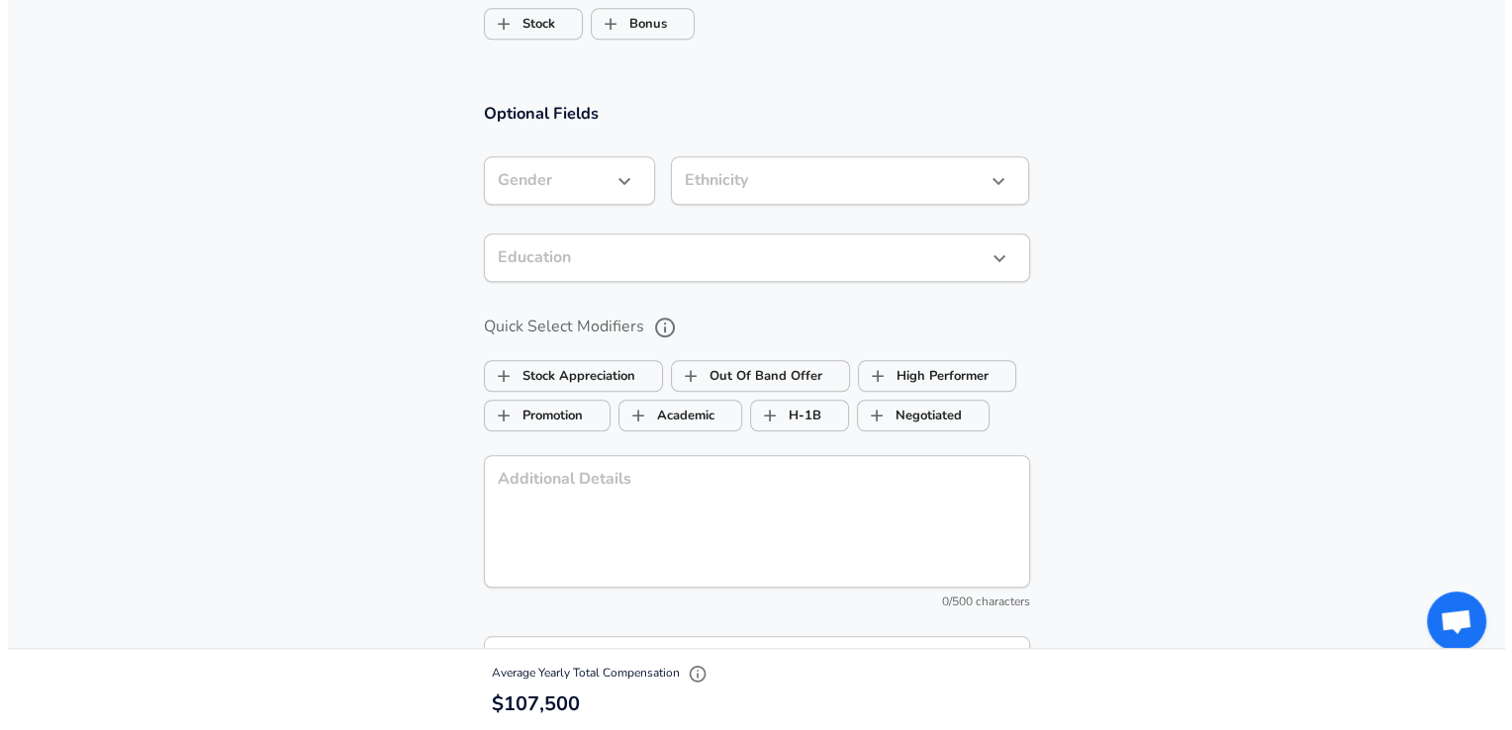
scroll to position [1998, 0]
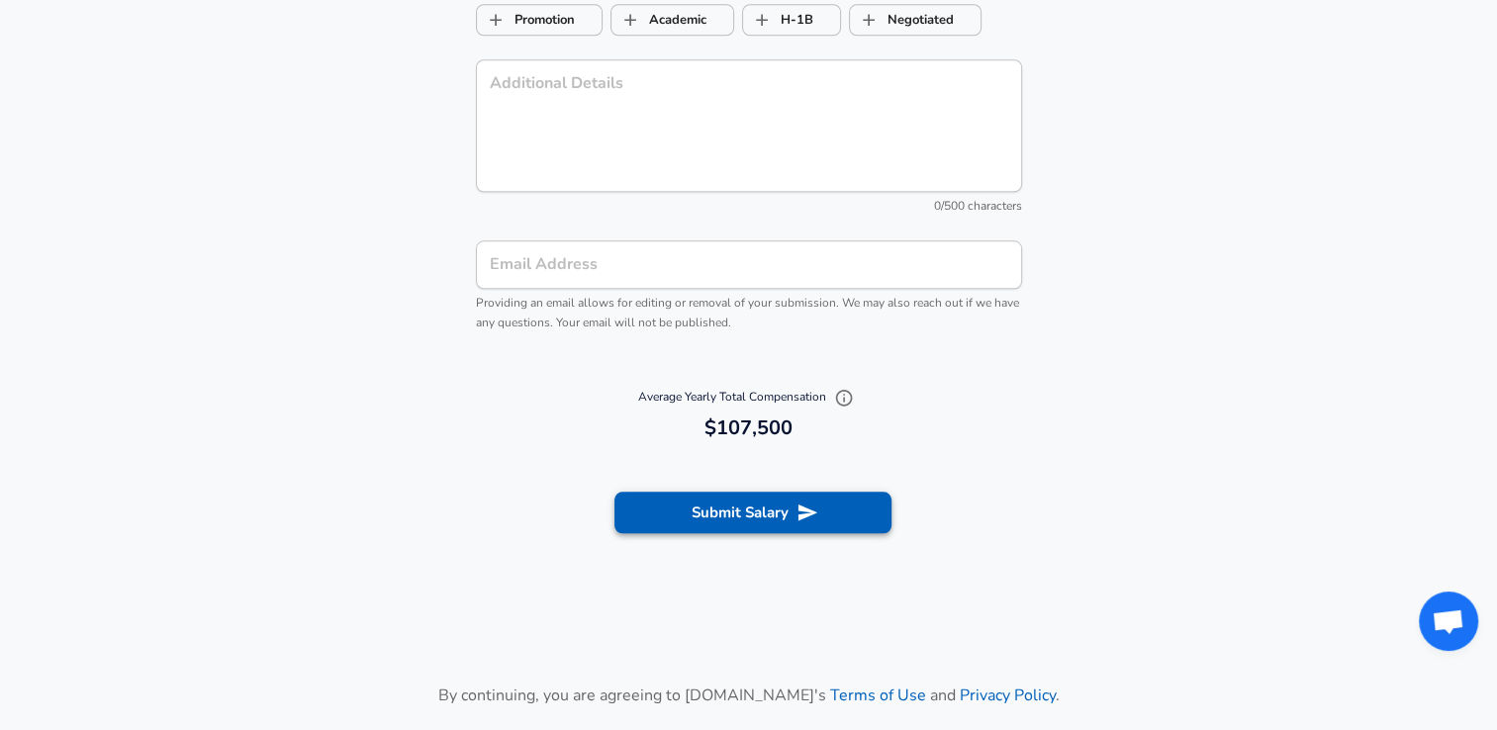
type input "6"
click at [744, 523] on button "Submit Salary" at bounding box center [752, 513] width 277 height 42
